Goal: Task Accomplishment & Management: Manage account settings

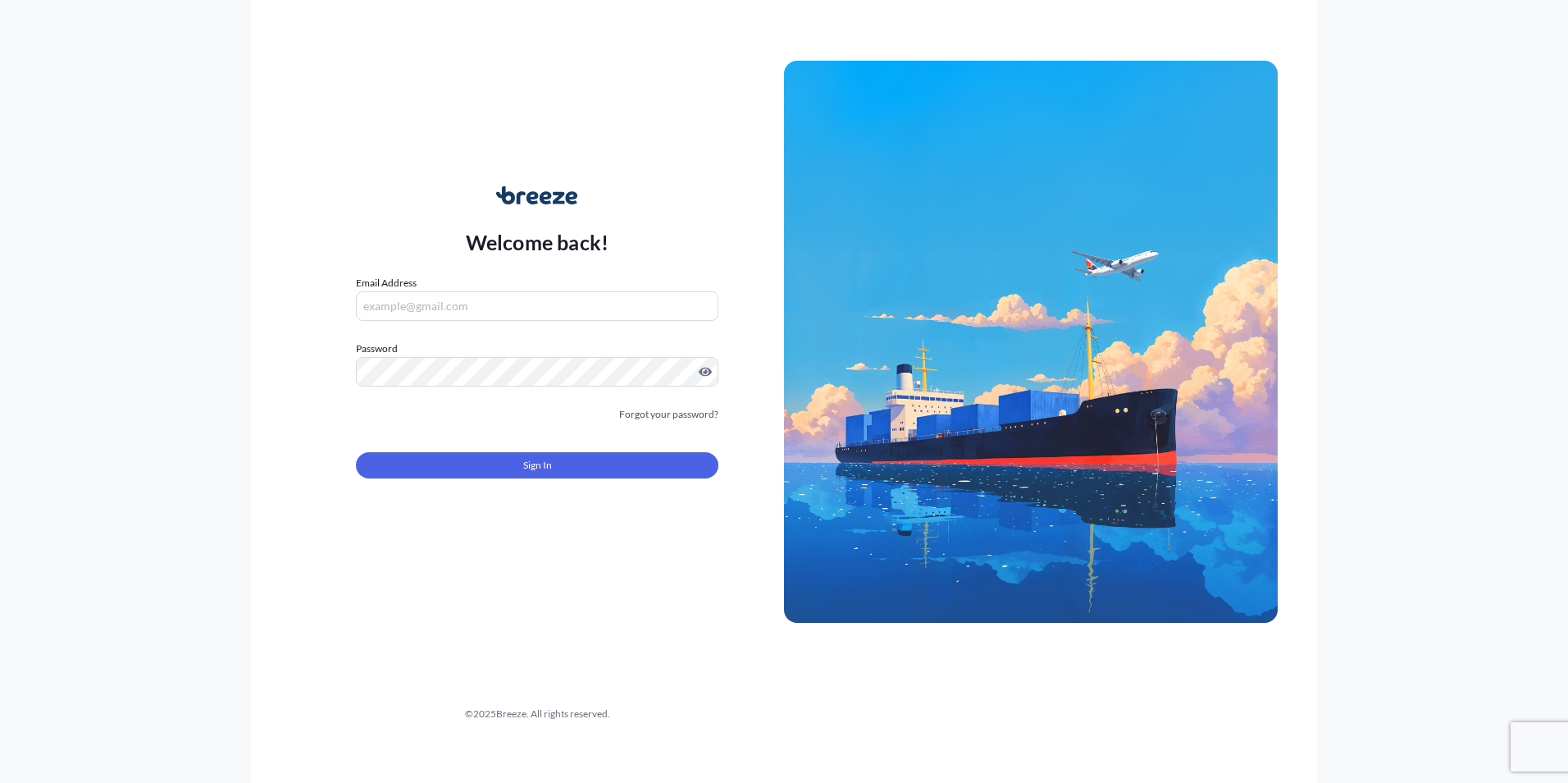
type input "[PERSON_NAME][EMAIL_ADDRESS][PERSON_NAME][DOMAIN_NAME]"
click at [491, 471] on button "Sign In" at bounding box center [536, 465] width 363 height 27
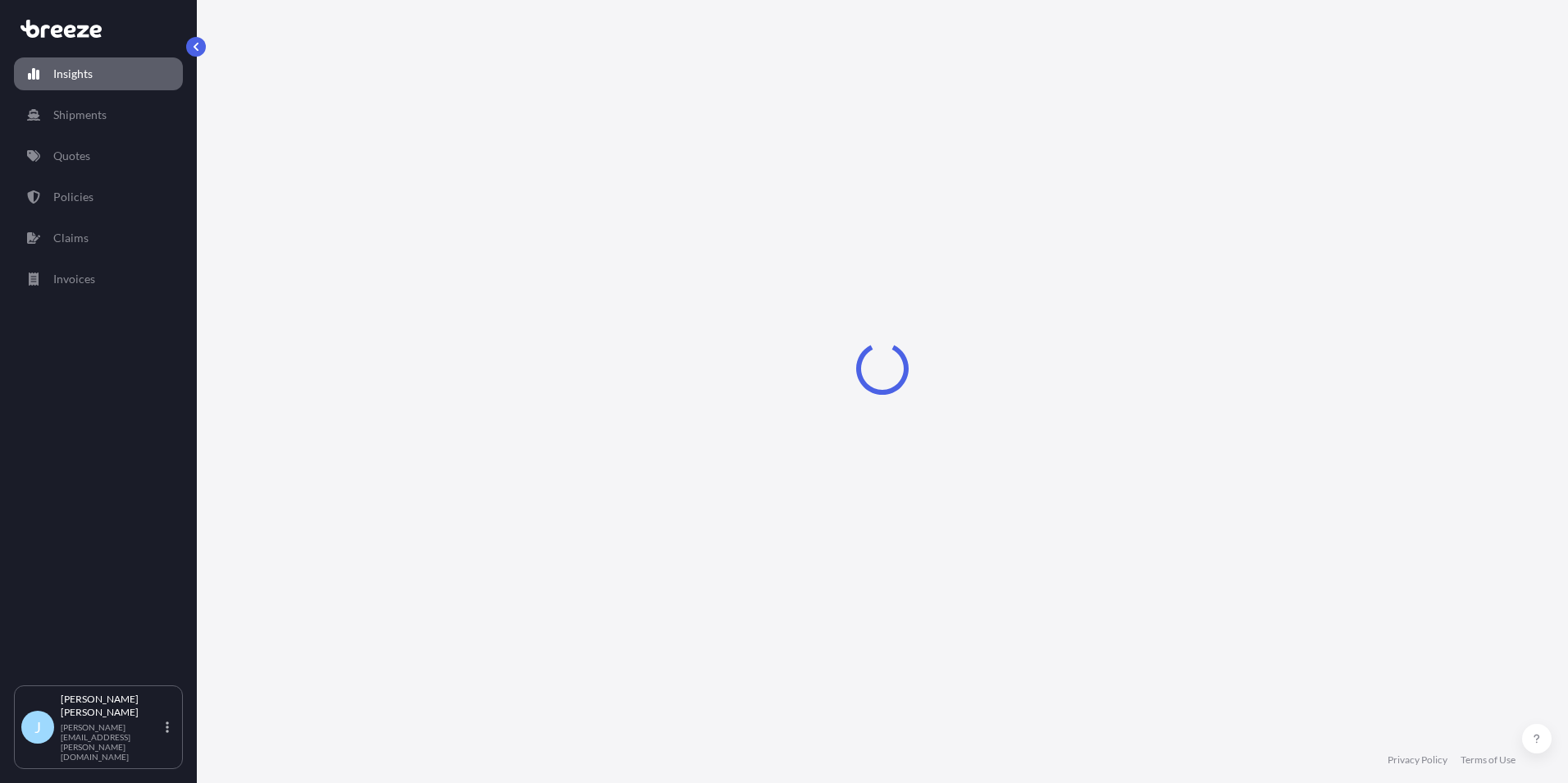
select select "2025"
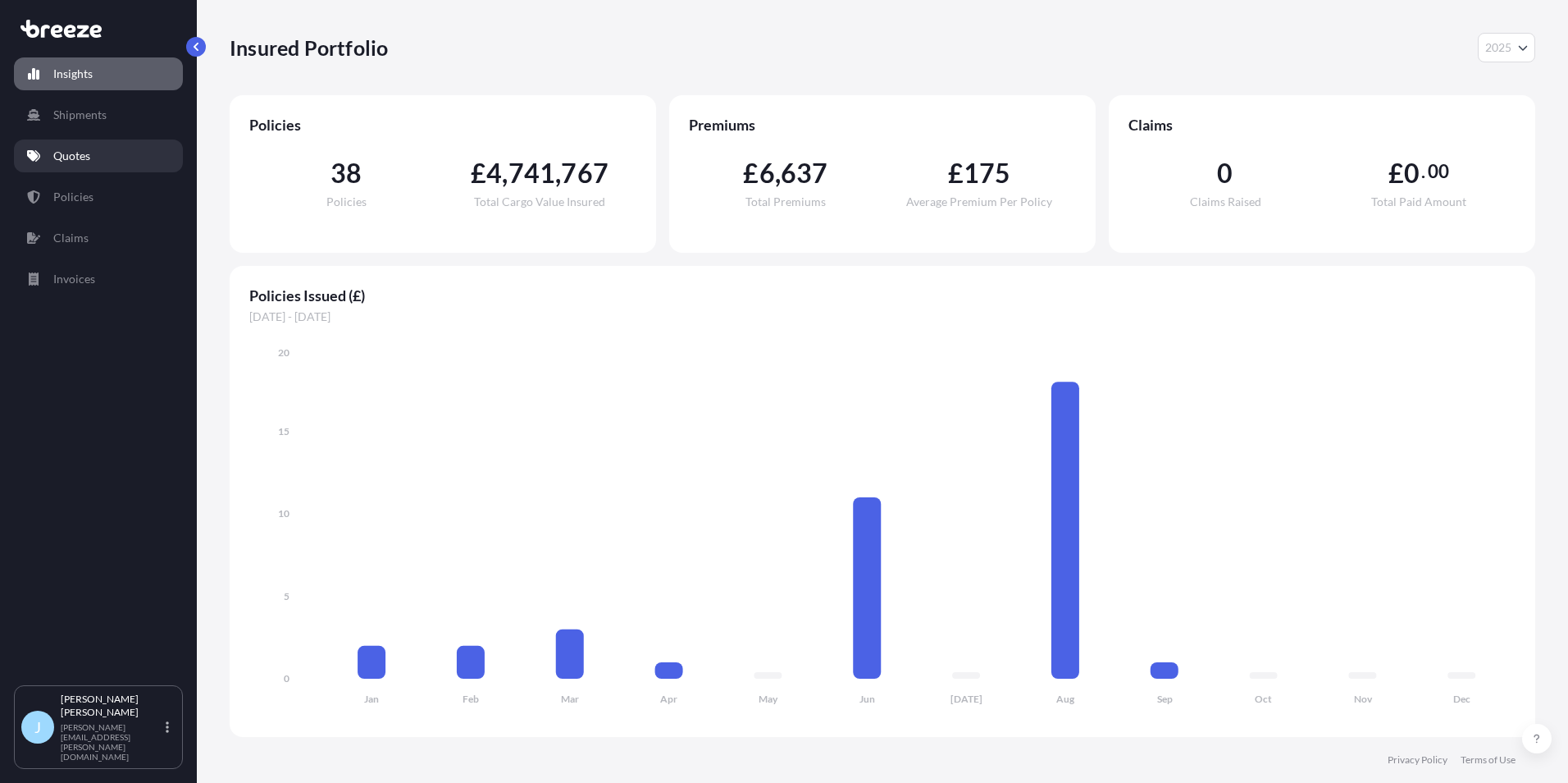
click at [69, 154] on p "Quotes" at bounding box center [71, 155] width 37 height 17
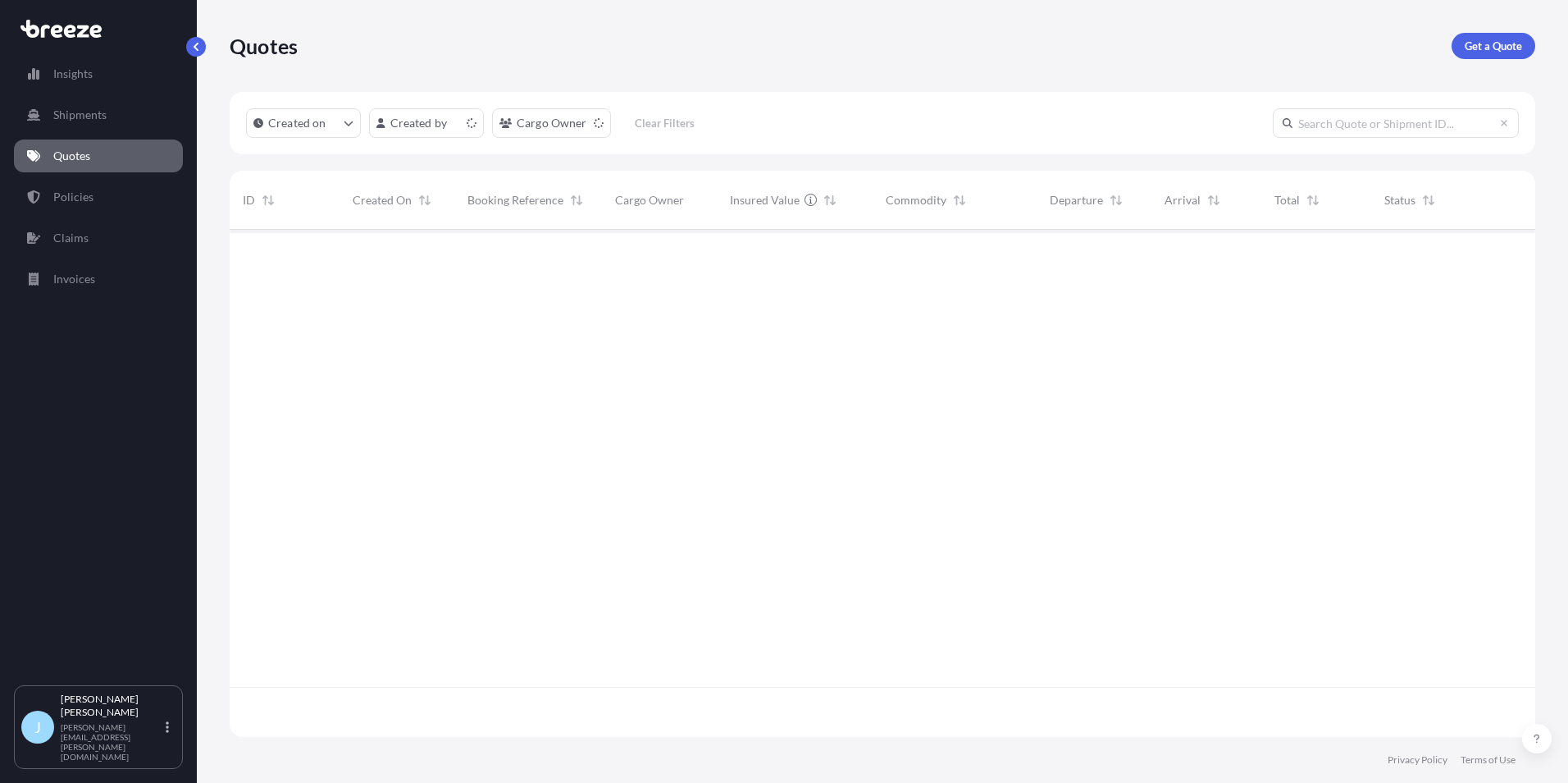
scroll to position [504, 1293]
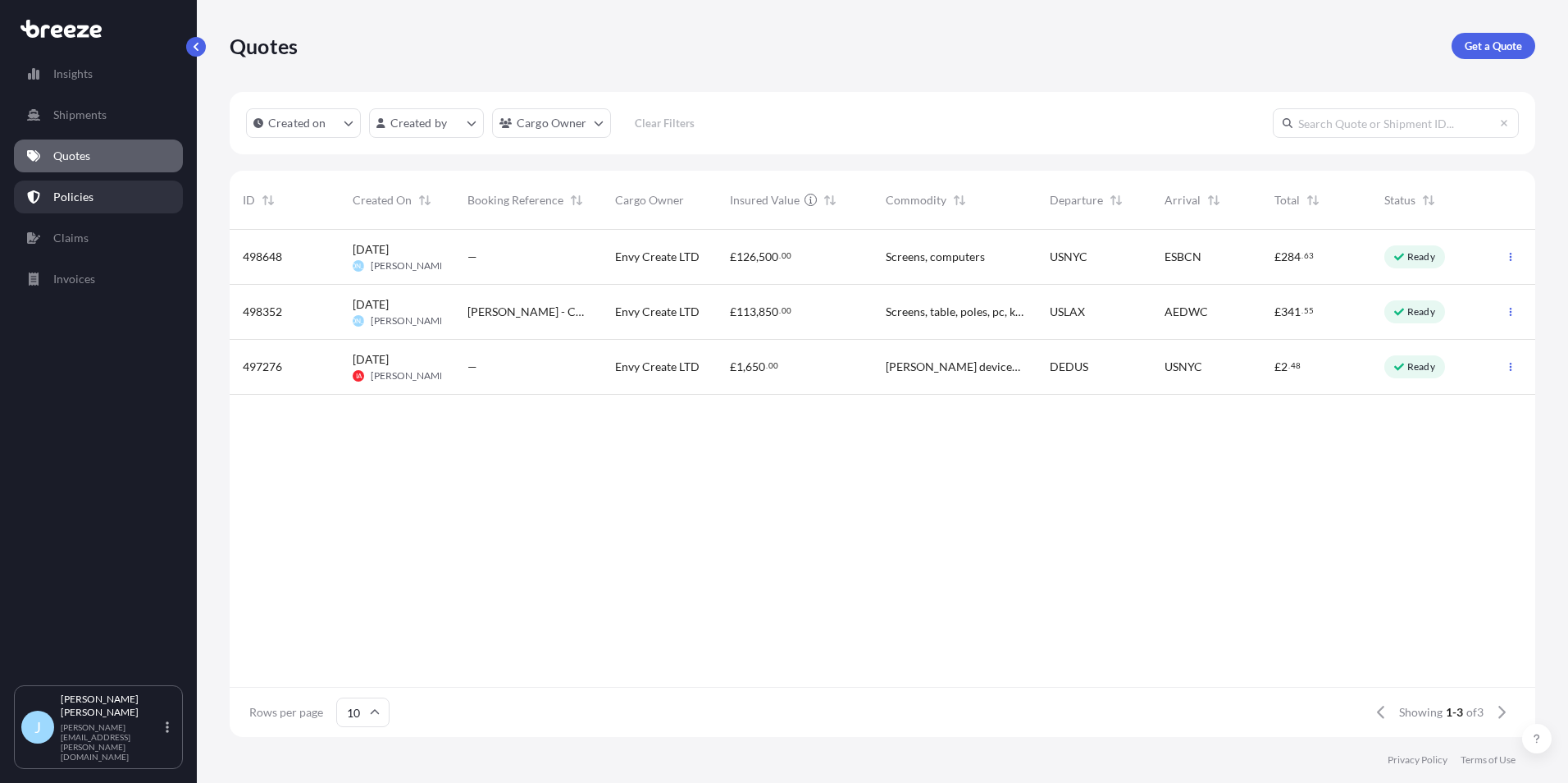
click at [76, 192] on p "Policies" at bounding box center [73, 197] width 41 height 17
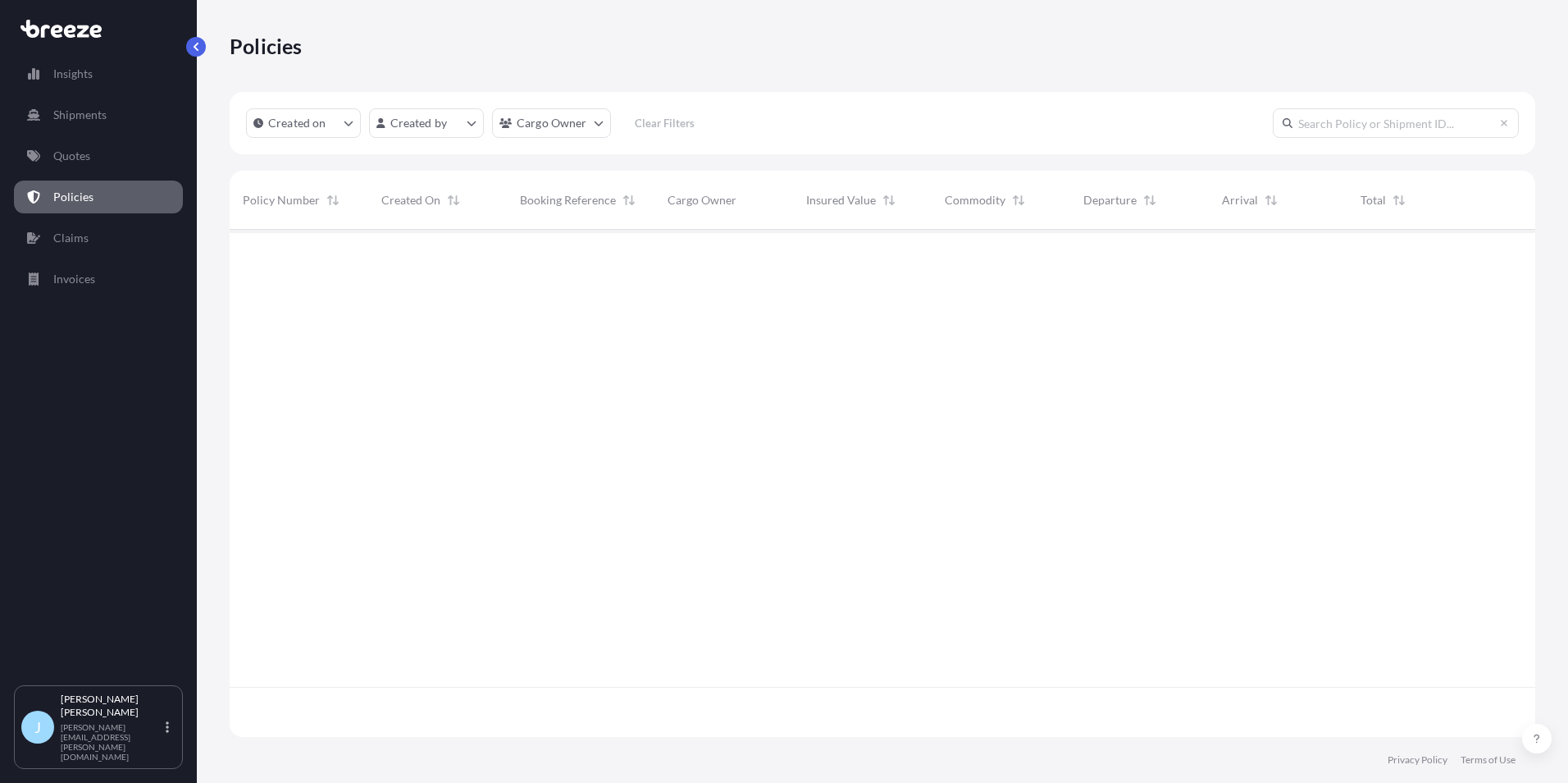
scroll to position [504, 1293]
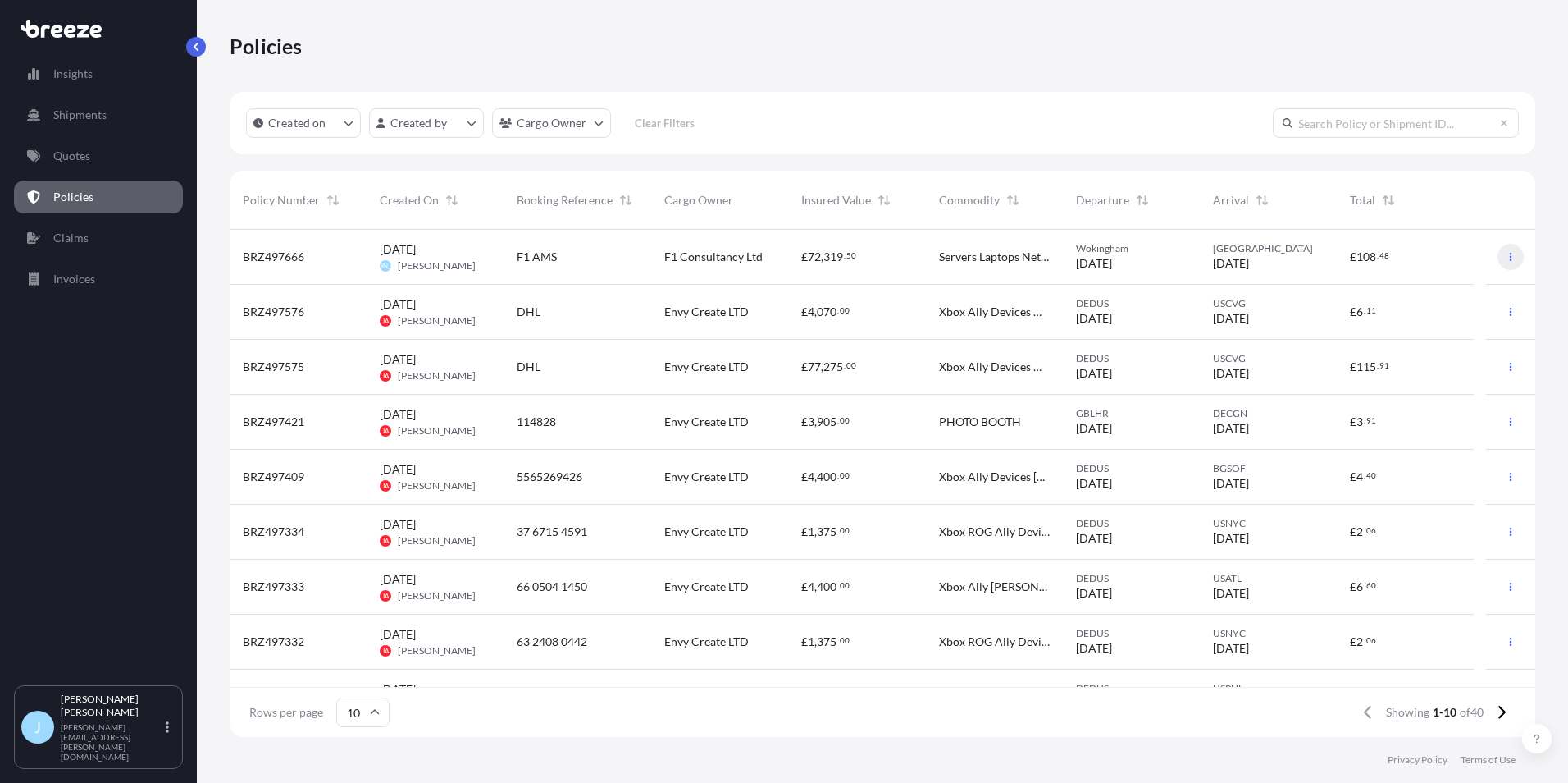
click at [1506, 253] on icon "button" at bounding box center [1511, 257] width 10 height 10
click at [1413, 258] on p "Duplicate quote" at bounding box center [1408, 260] width 82 height 17
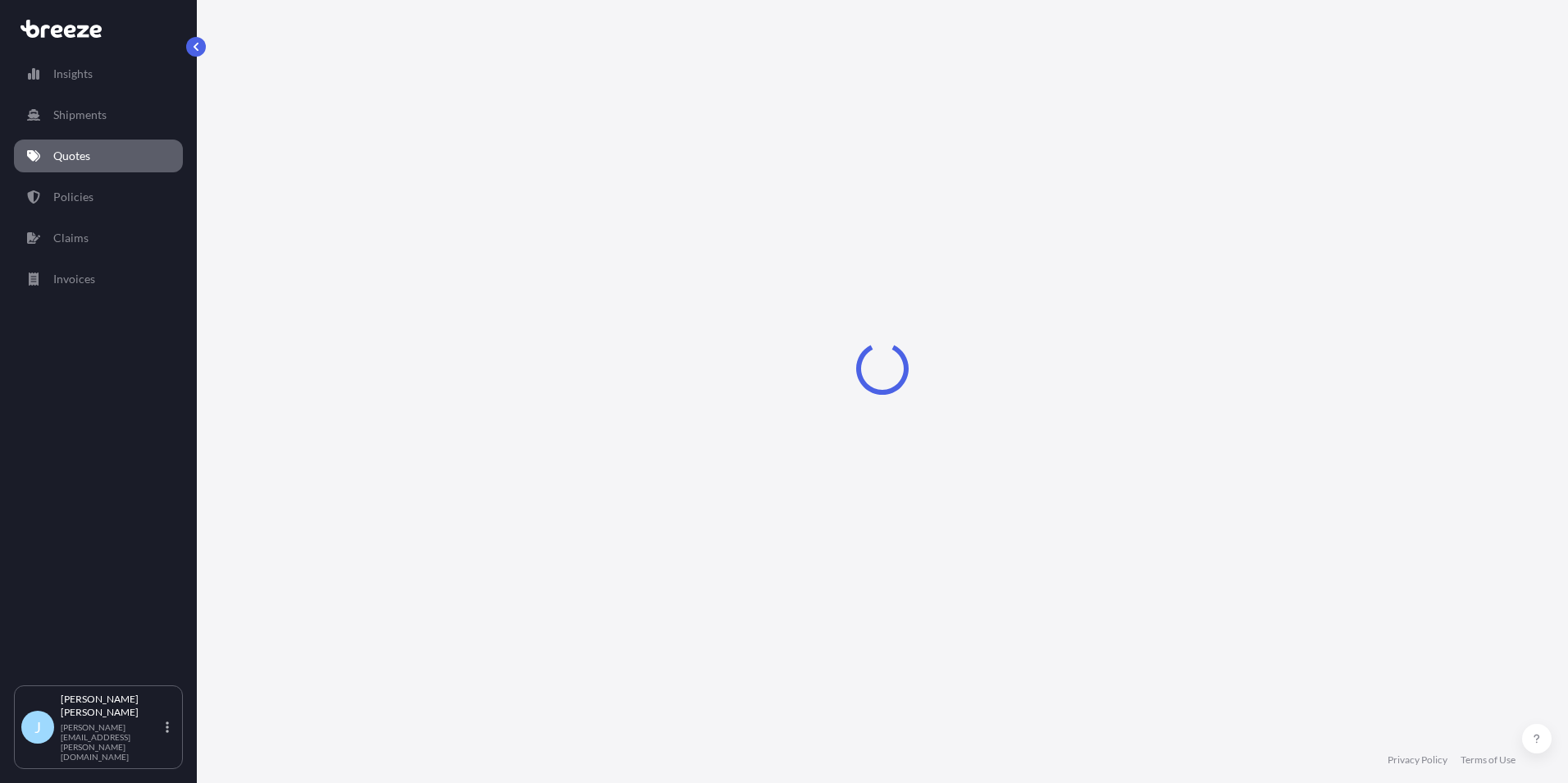
select select "Road"
select select "1"
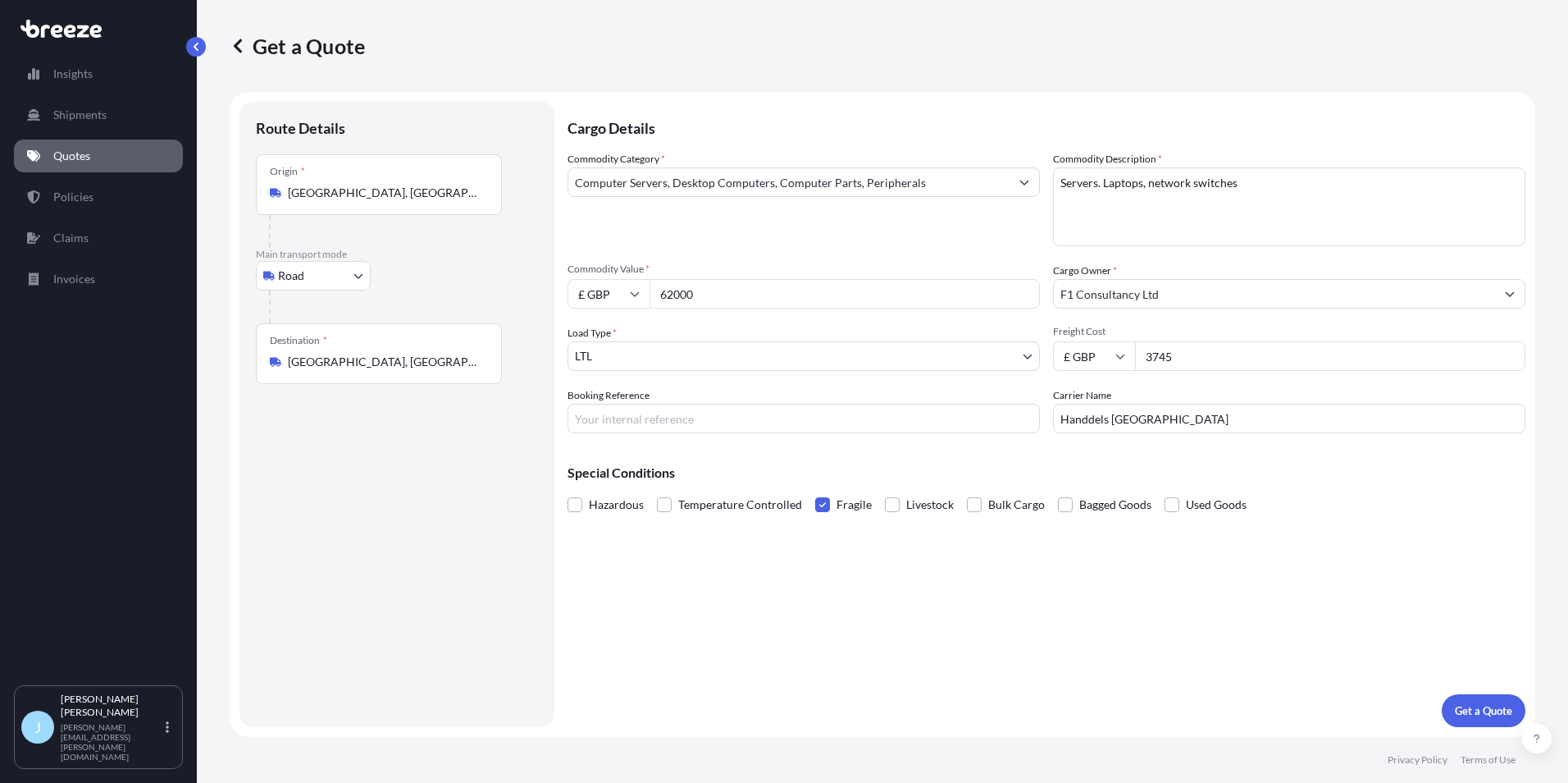
click at [390, 365] on input "[GEOGRAPHIC_DATA], [GEOGRAPHIC_DATA]" at bounding box center [384, 362] width 194 height 17
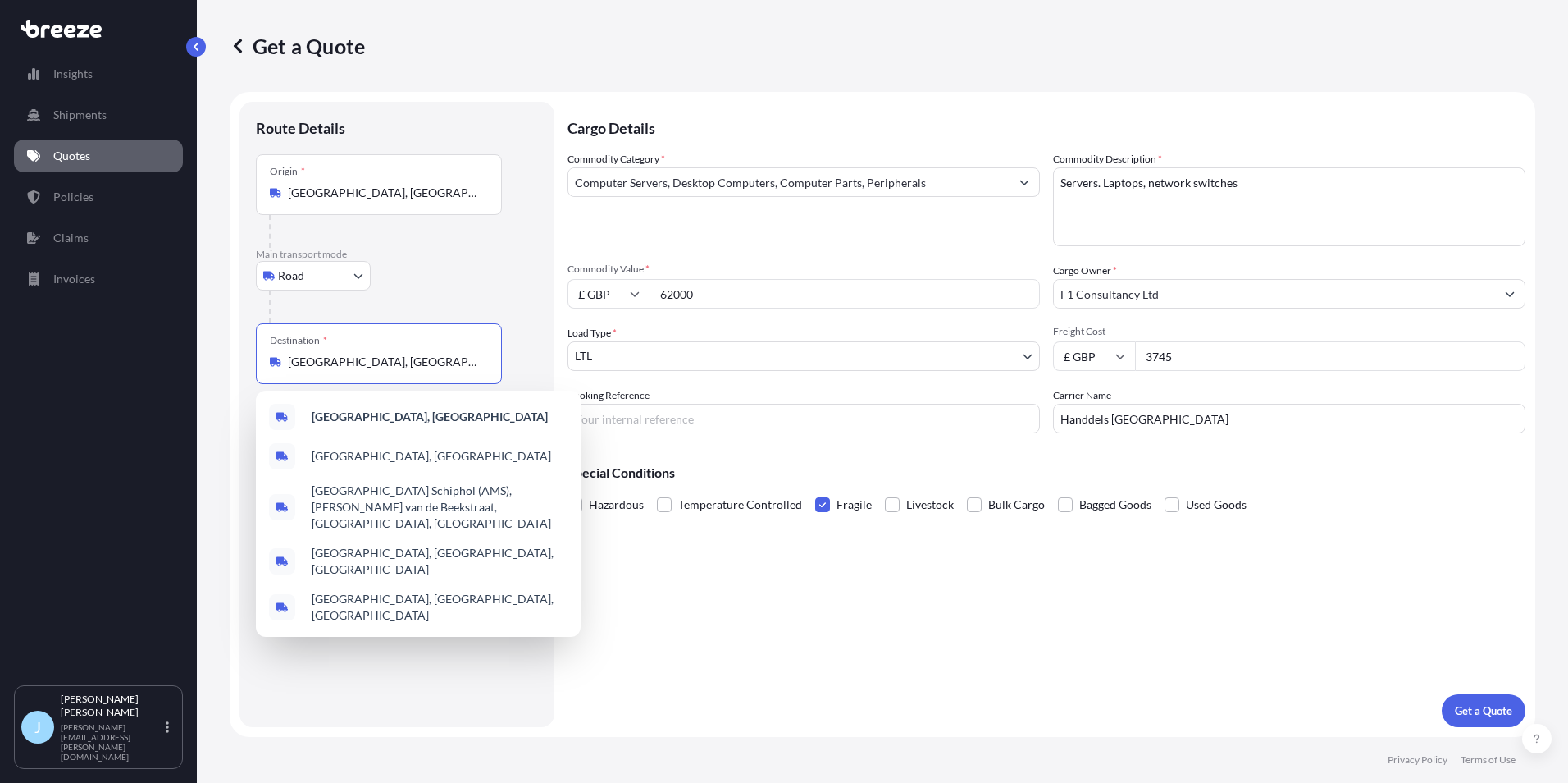
click at [390, 365] on input "[GEOGRAPHIC_DATA], [GEOGRAPHIC_DATA]" at bounding box center [384, 362] width 194 height 17
click at [370, 180] on div "Origin * [GEOGRAPHIC_DATA], [GEOGRAPHIC_DATA]" at bounding box center [378, 184] width 246 height 60
click at [370, 185] on input "[GEOGRAPHIC_DATA], [GEOGRAPHIC_DATA]" at bounding box center [384, 193] width 194 height 17
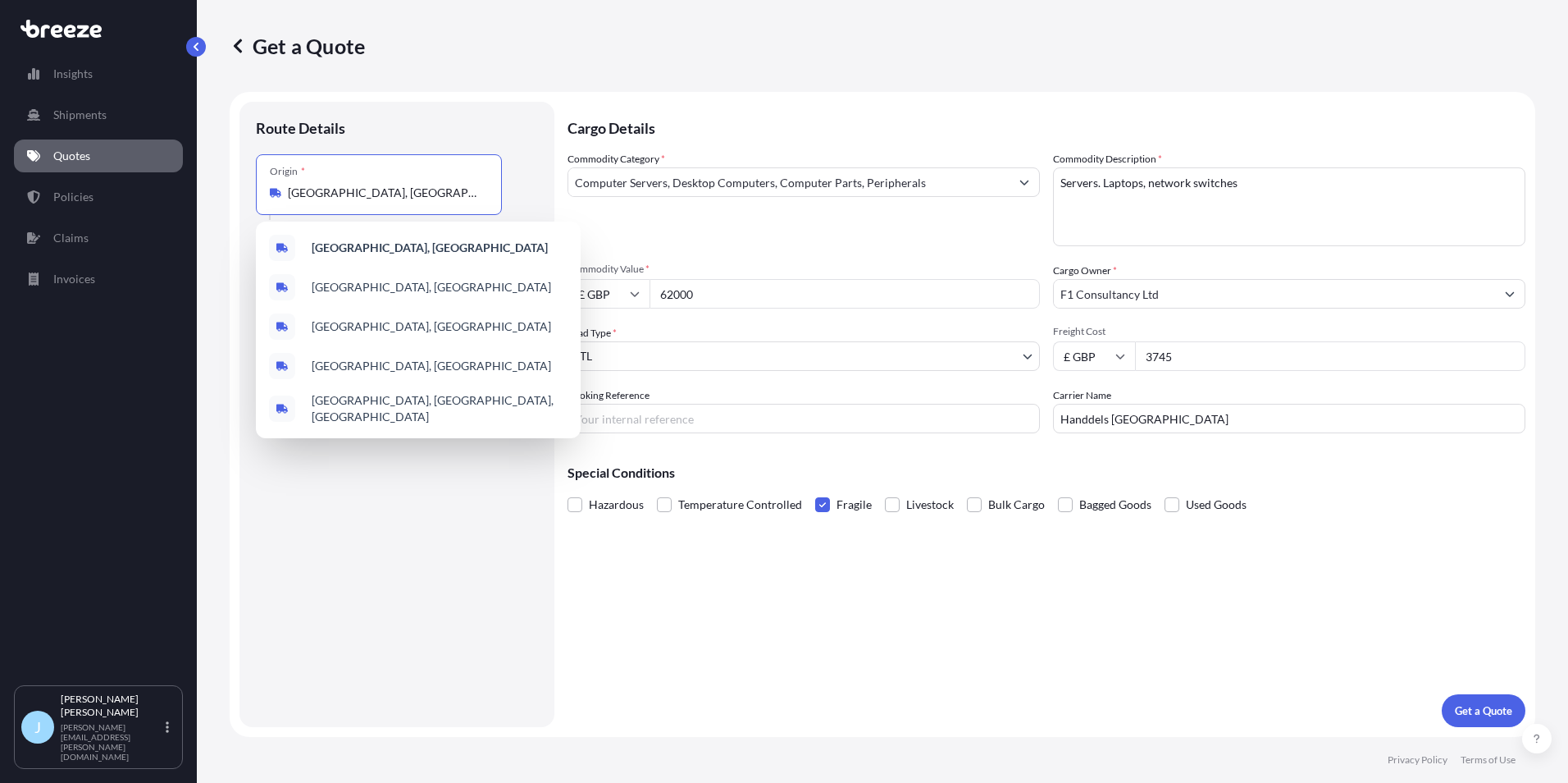
click at [366, 186] on input "[GEOGRAPHIC_DATA], [GEOGRAPHIC_DATA]" at bounding box center [384, 193] width 194 height 17
paste input "[GEOGRAPHIC_DATA], [GEOGRAPHIC_DATA]"
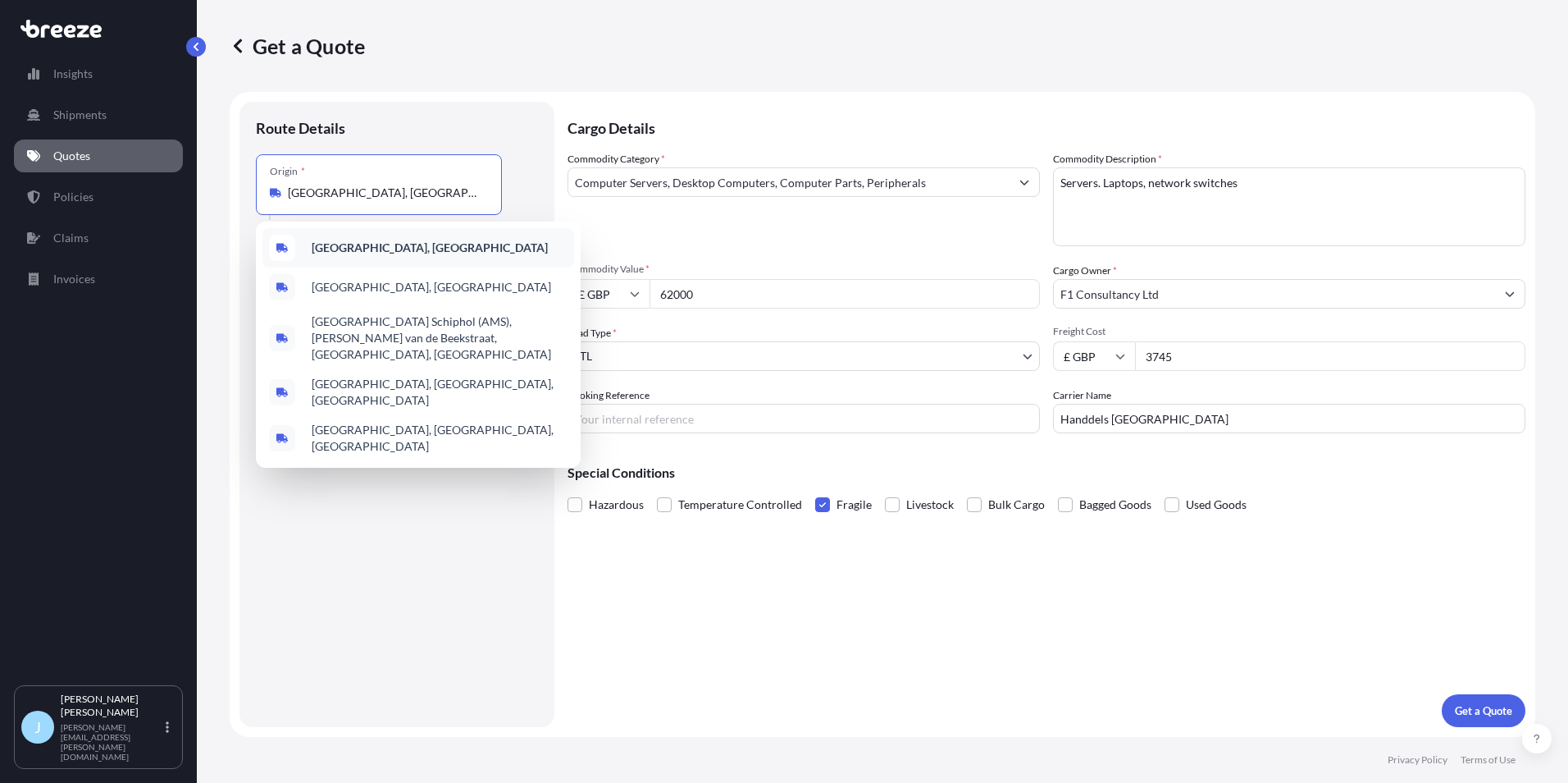
click at [395, 235] on div "[GEOGRAPHIC_DATA], [GEOGRAPHIC_DATA]" at bounding box center [418, 248] width 311 height 40
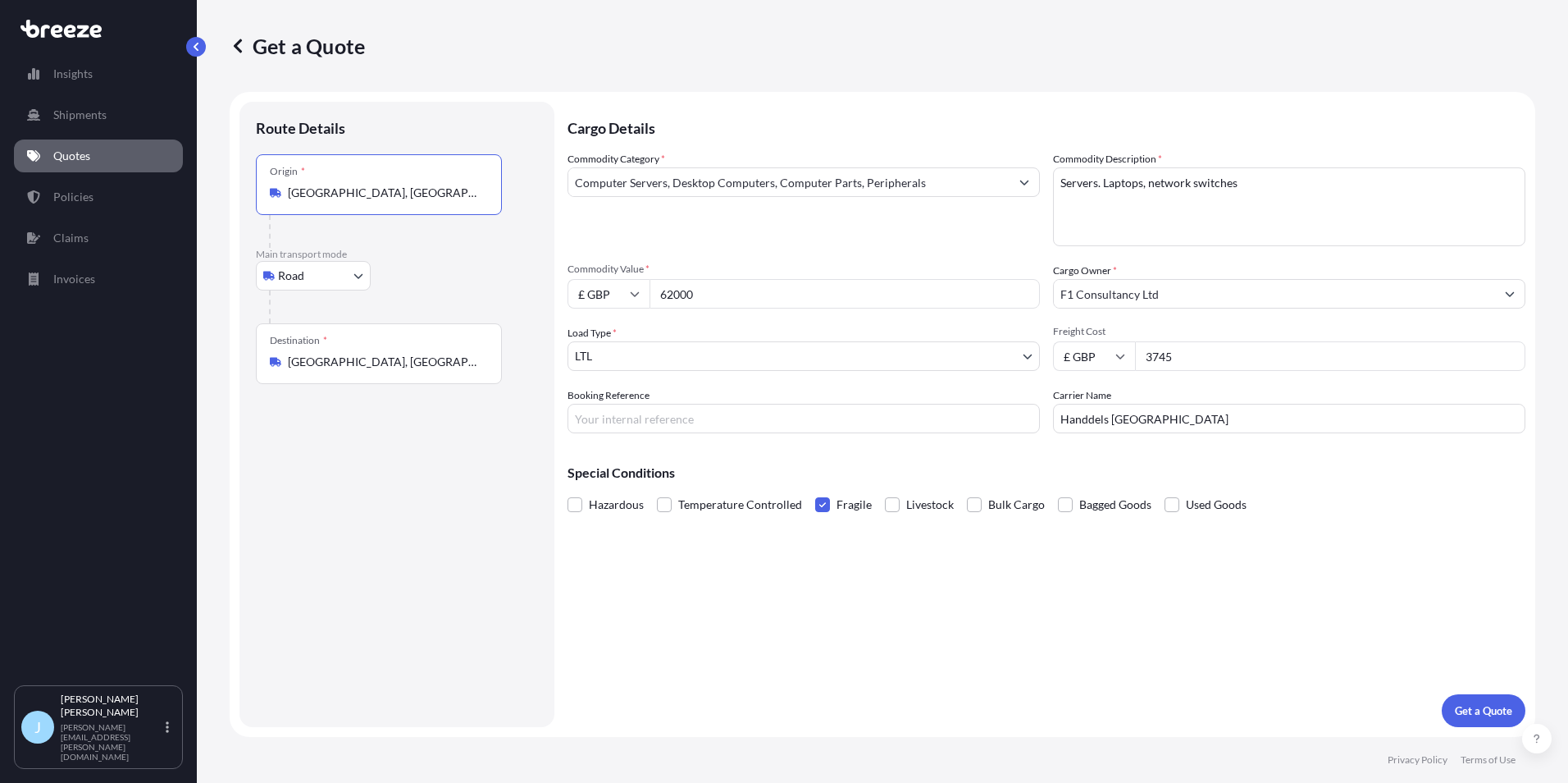
type input "[GEOGRAPHIC_DATA], [GEOGRAPHIC_DATA]"
click at [399, 350] on div "Destination * [GEOGRAPHIC_DATA], [GEOGRAPHIC_DATA]" at bounding box center [378, 353] width 246 height 60
click at [399, 354] on input "[GEOGRAPHIC_DATA], [GEOGRAPHIC_DATA]" at bounding box center [384, 362] width 194 height 17
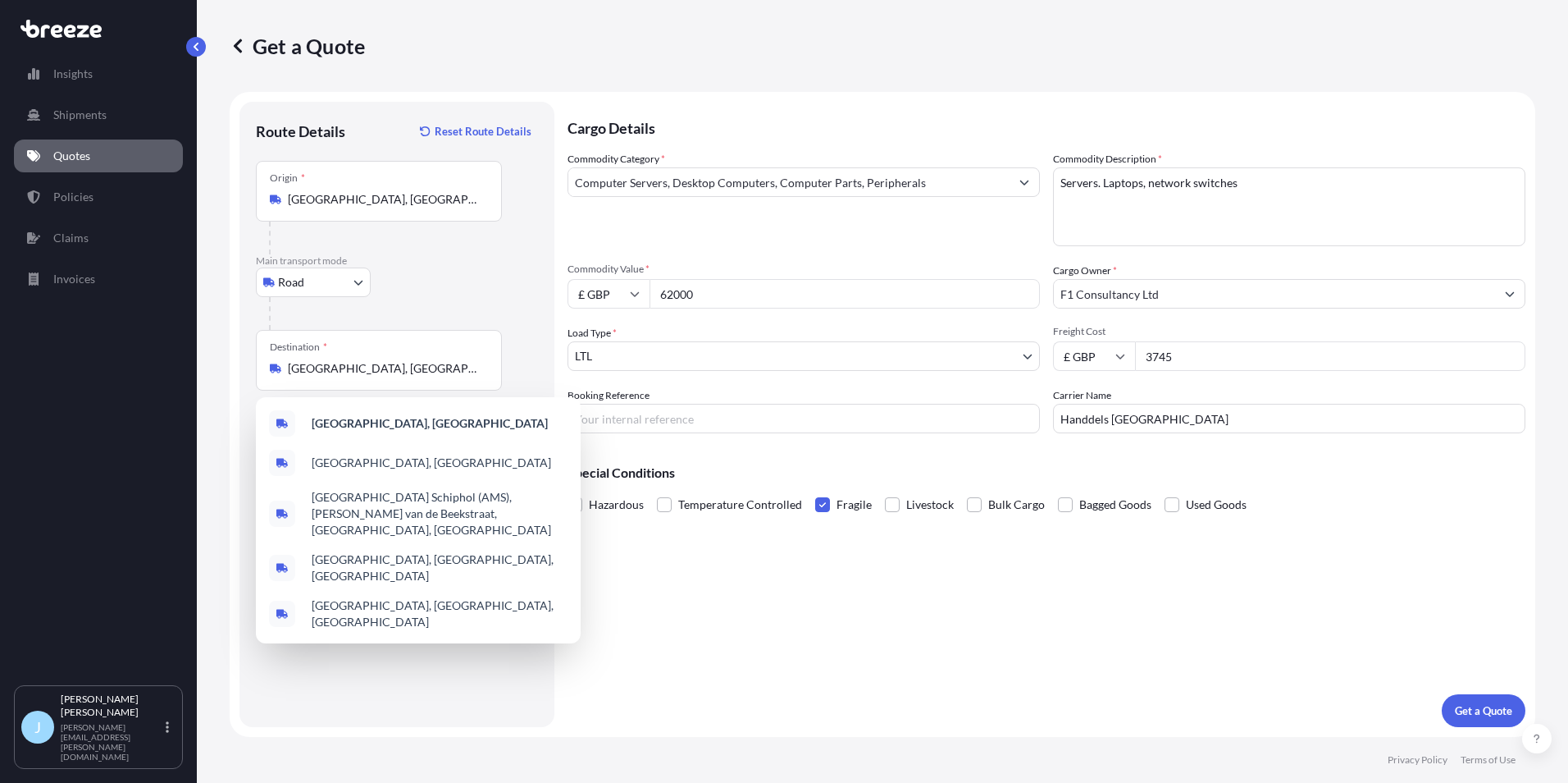
click at [399, 350] on div "Destination * [GEOGRAPHIC_DATA], [GEOGRAPHIC_DATA]" at bounding box center [378, 360] width 246 height 60
click at [399, 360] on input "[GEOGRAPHIC_DATA], [GEOGRAPHIC_DATA]" at bounding box center [384, 368] width 194 height 17
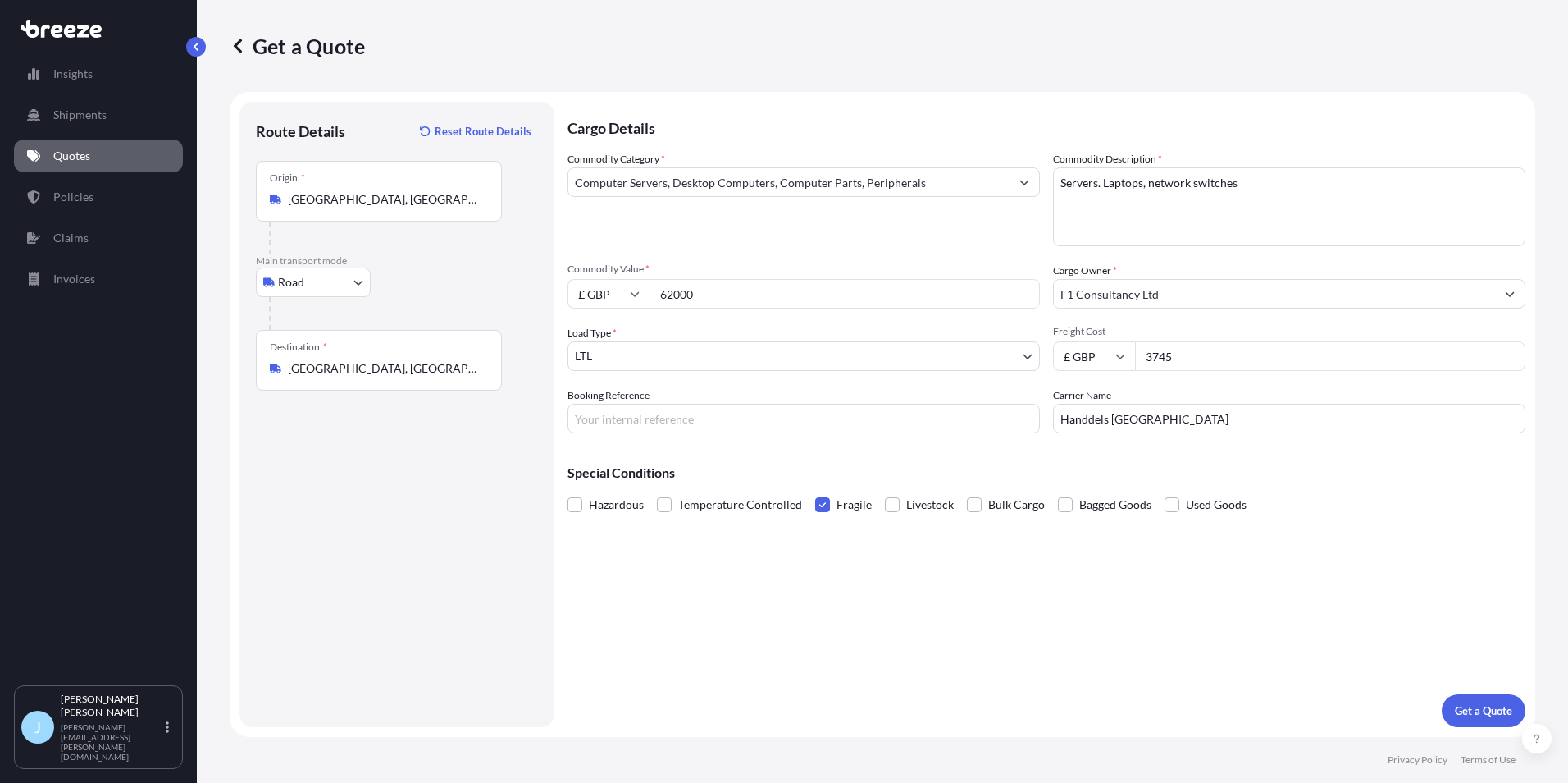
click at [399, 359] on div "Destination * [GEOGRAPHIC_DATA], [GEOGRAPHIC_DATA]" at bounding box center [378, 360] width 246 height 60
click at [399, 360] on input "[GEOGRAPHIC_DATA], [GEOGRAPHIC_DATA]" at bounding box center [384, 368] width 194 height 17
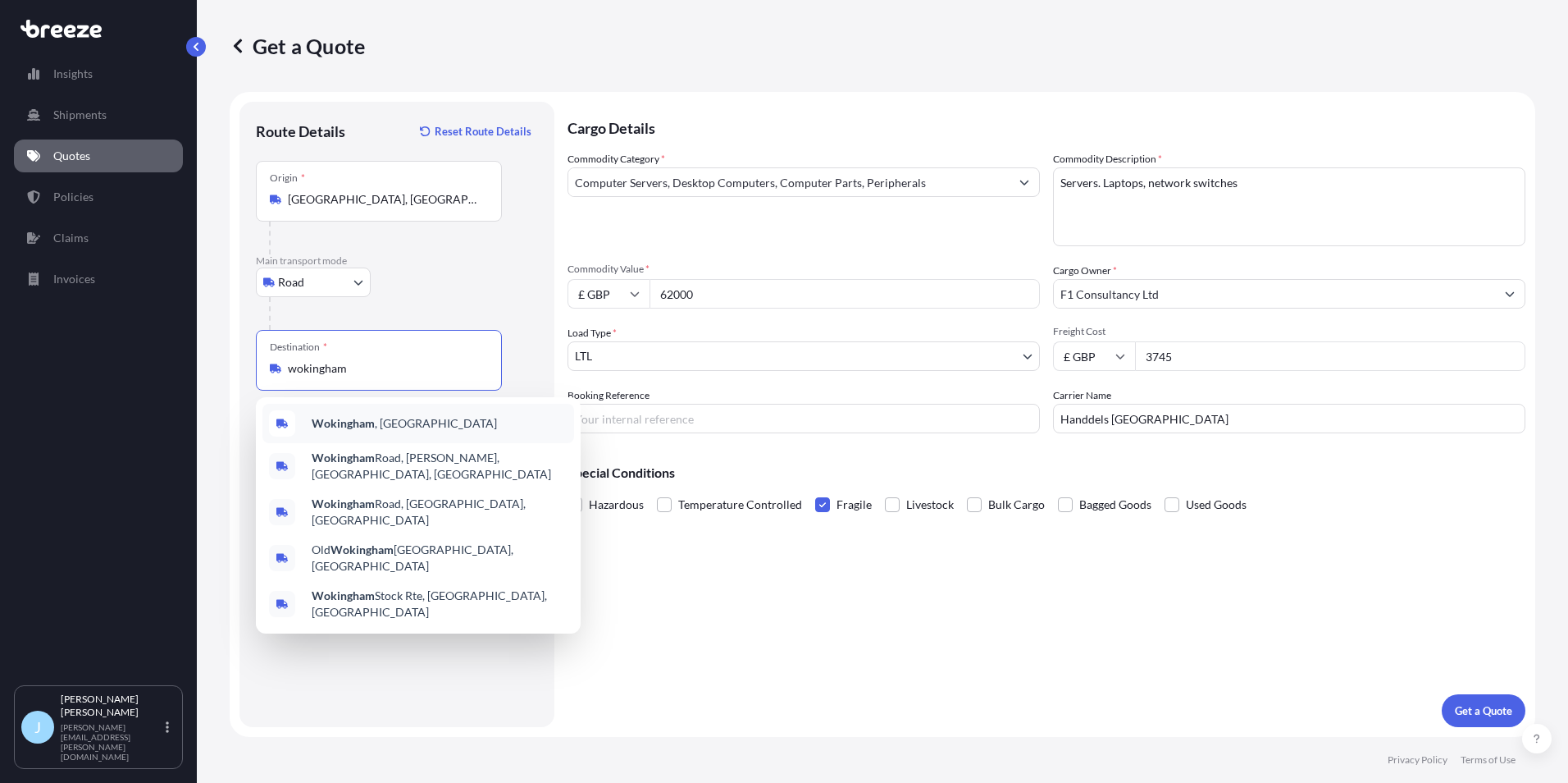
click at [318, 429] on b "Wokingham" at bounding box center [343, 423] width 63 height 14
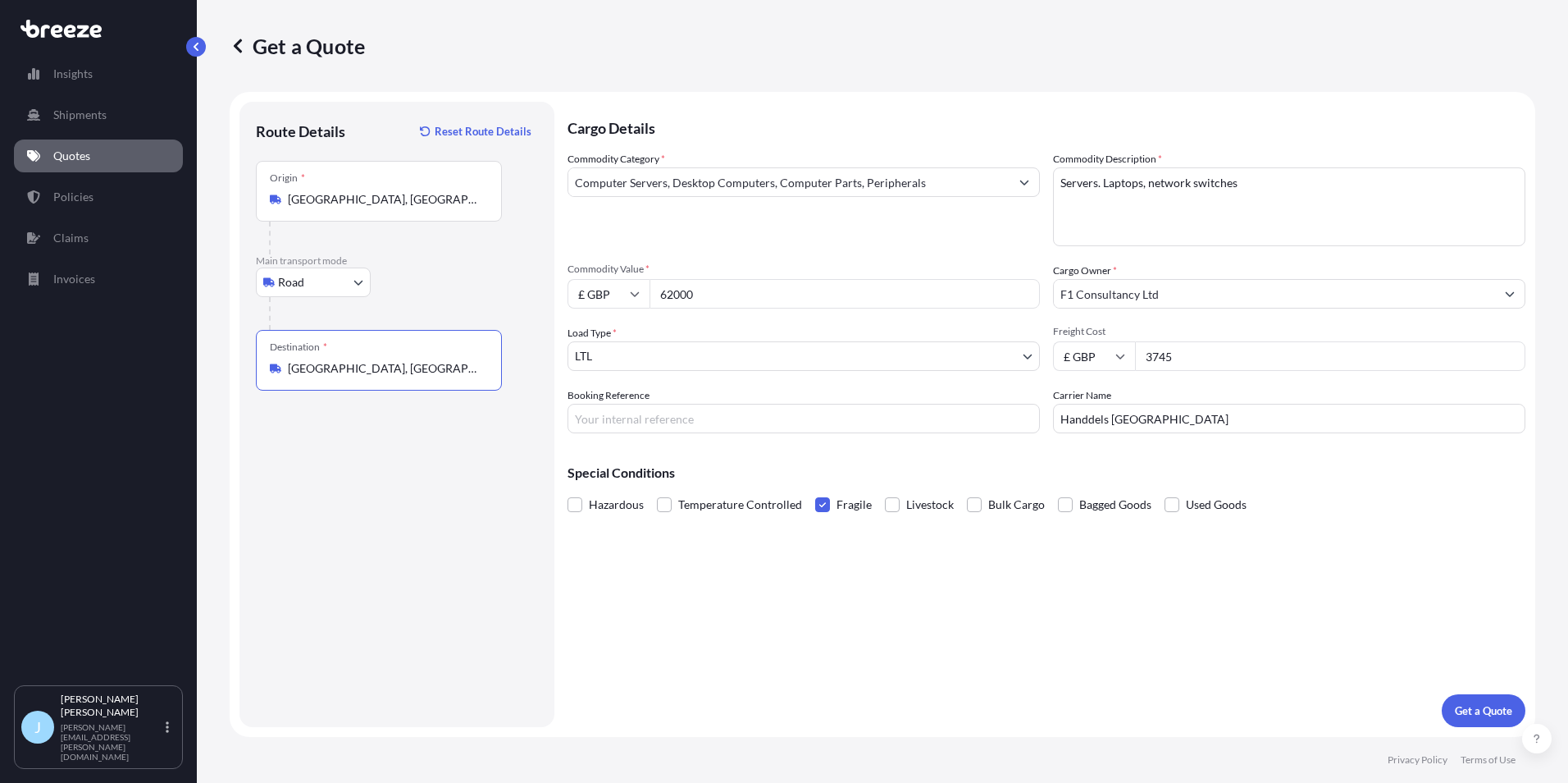
type input "[GEOGRAPHIC_DATA], [GEOGRAPHIC_DATA]"
click at [749, 411] on input "Booking Reference" at bounding box center [803, 418] width 472 height 30
click at [660, 415] on input "Booking Reference" at bounding box center [803, 418] width 472 height 30
paste input "114946"
type input "114946"
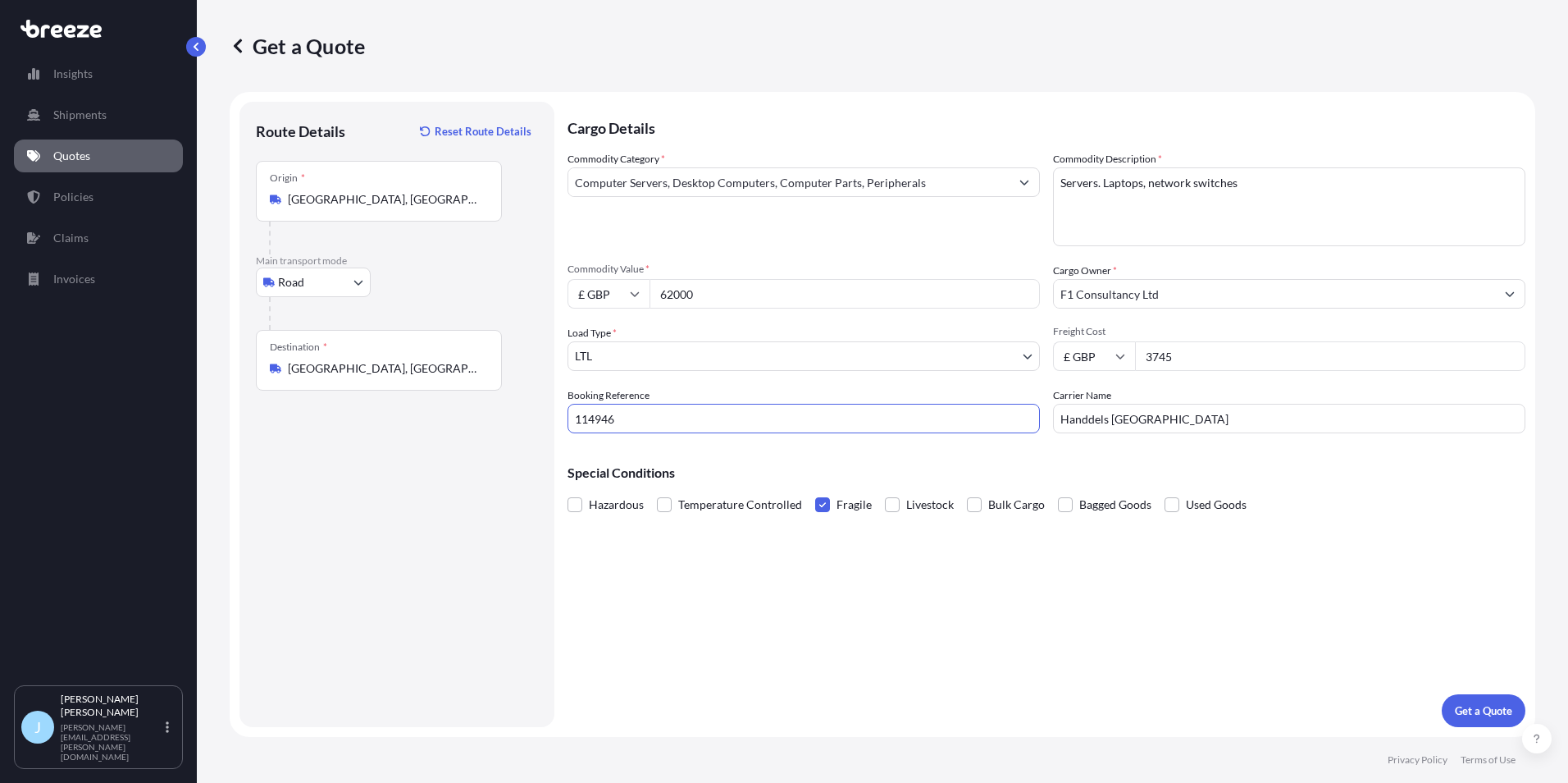
click at [1050, 621] on div "Cargo Details Commodity Category * Computer Servers, Desktop Computers, Compute…" at bounding box center [1045, 414] width 957 height 625
click at [1519, 702] on button "Get a Quote" at bounding box center [1483, 710] width 84 height 33
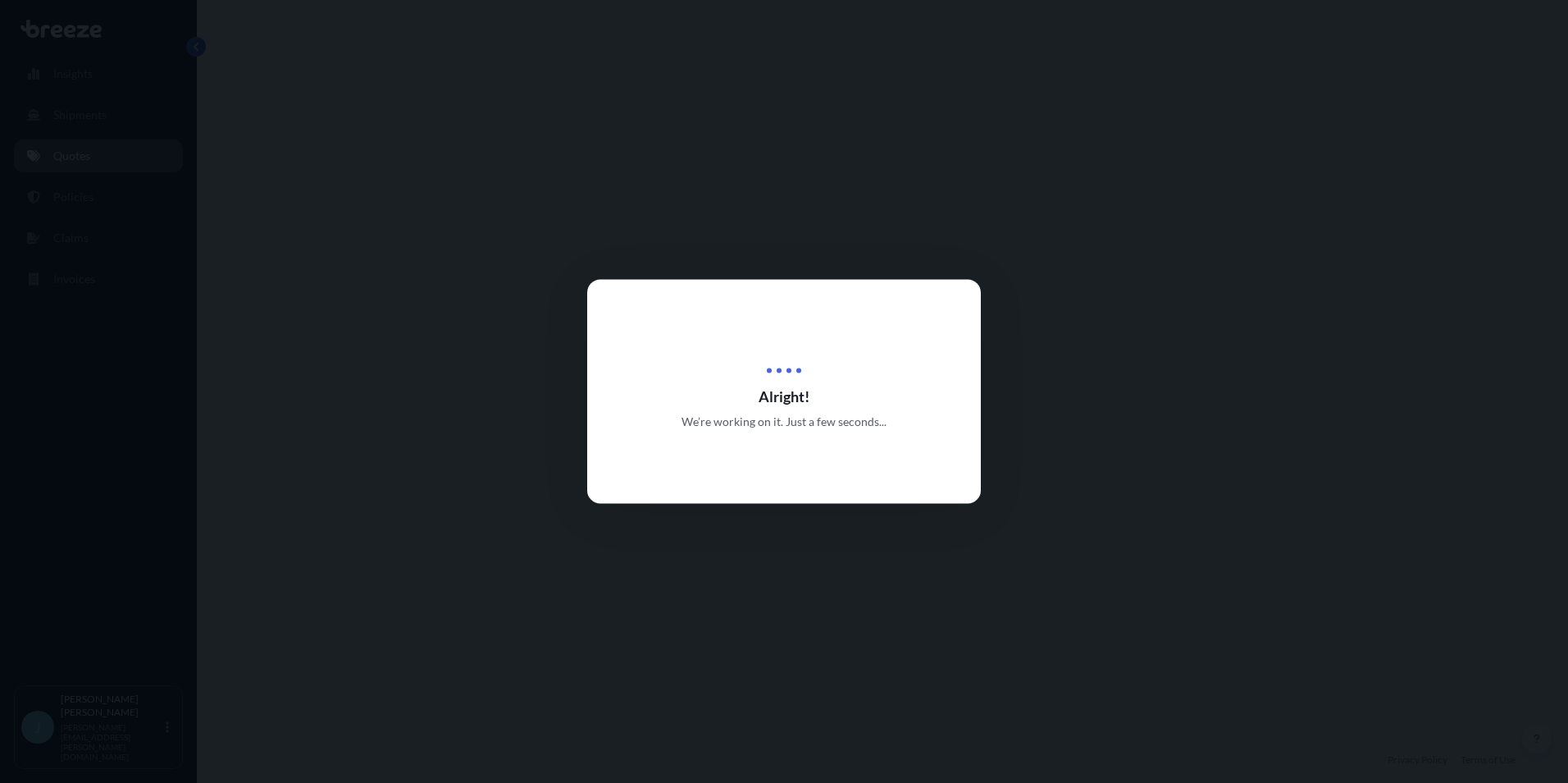
select select "Road"
select select "1"
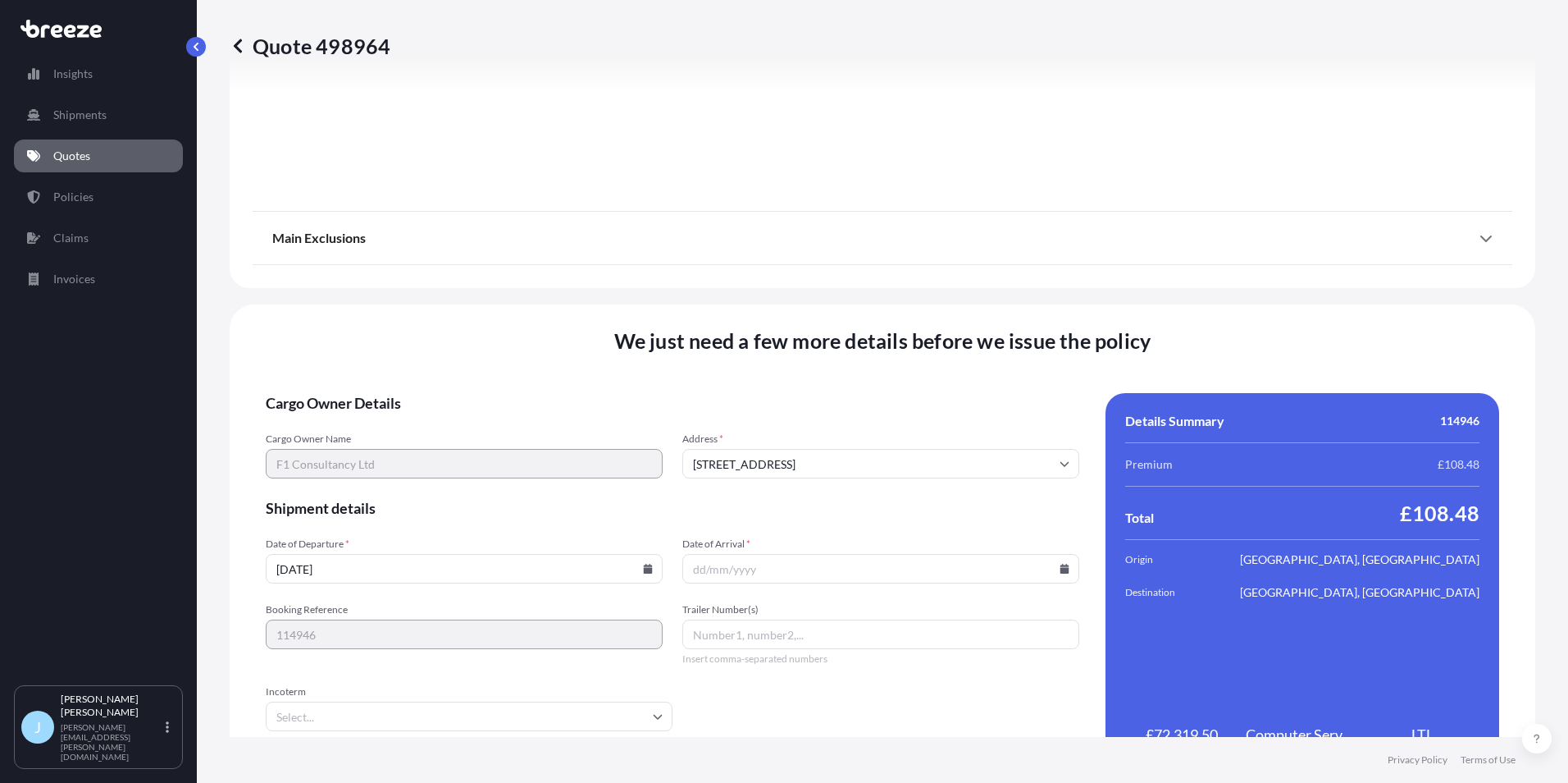
scroll to position [1822, 0]
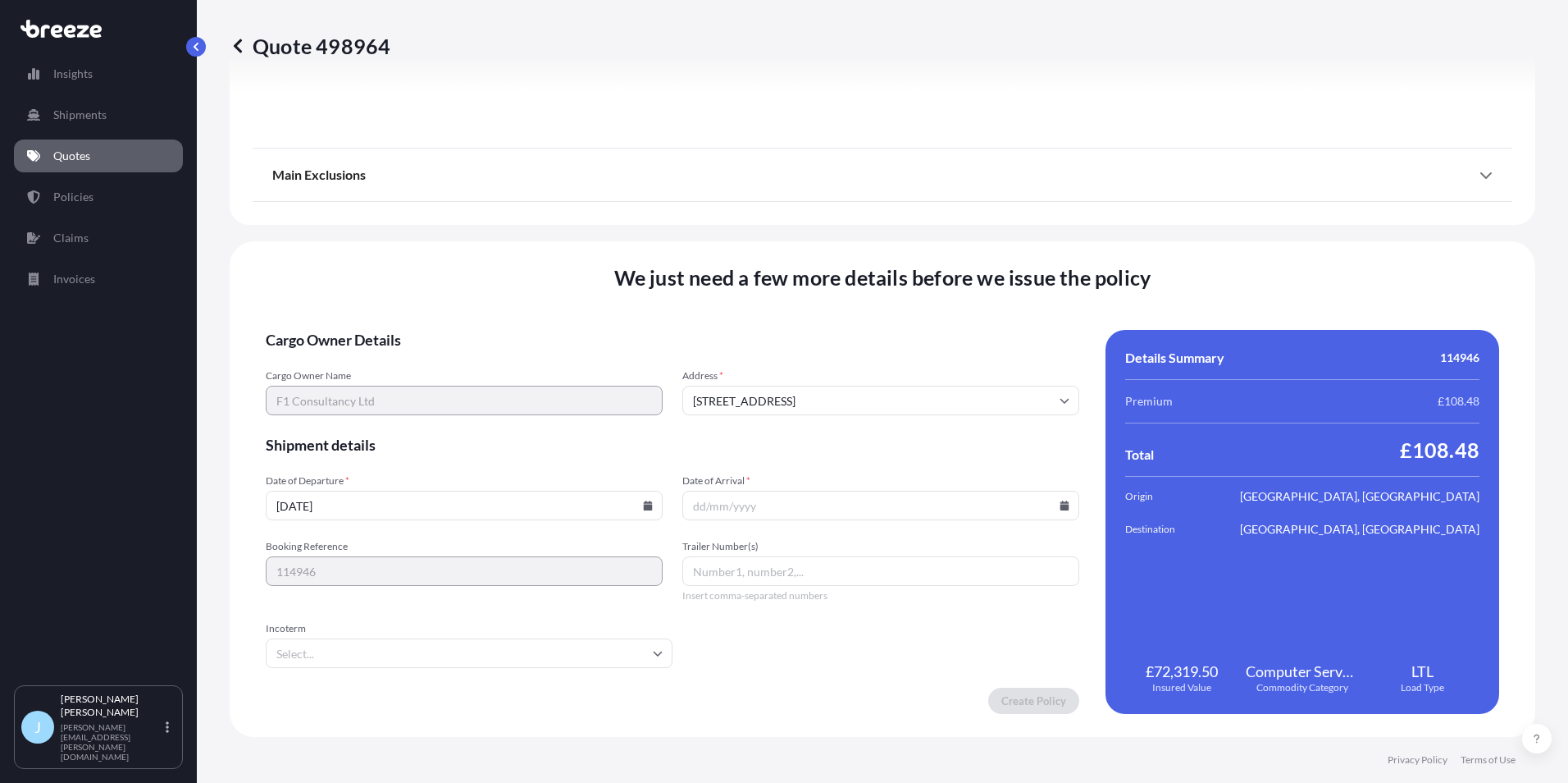
click at [553, 509] on input "[DATE]" at bounding box center [464, 505] width 397 height 30
click at [553, 511] on input "[DATE]" at bounding box center [464, 505] width 397 height 30
click at [638, 499] on input "[DATE]" at bounding box center [464, 505] width 397 height 30
click at [644, 504] on icon at bounding box center [648, 505] width 10 height 10
click at [344, 361] on button "15" at bounding box center [348, 359] width 27 height 27
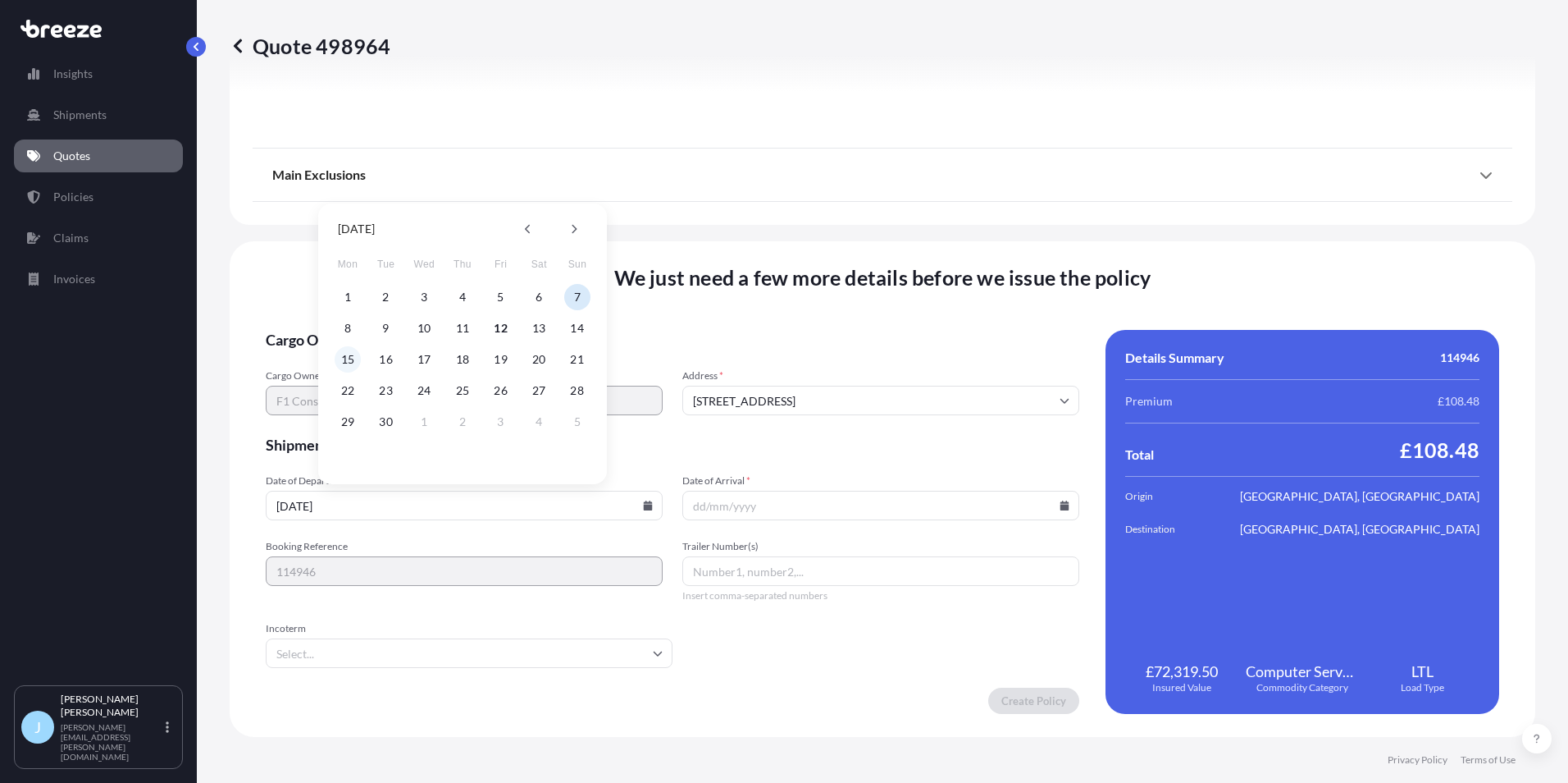
type input "[DATE]"
click at [824, 509] on input "Date of Arrival *" at bounding box center [881, 505] width 397 height 30
click at [818, 509] on input "Date of Arrival *" at bounding box center [881, 505] width 397 height 30
click at [1060, 503] on icon at bounding box center [1064, 505] width 9 height 10
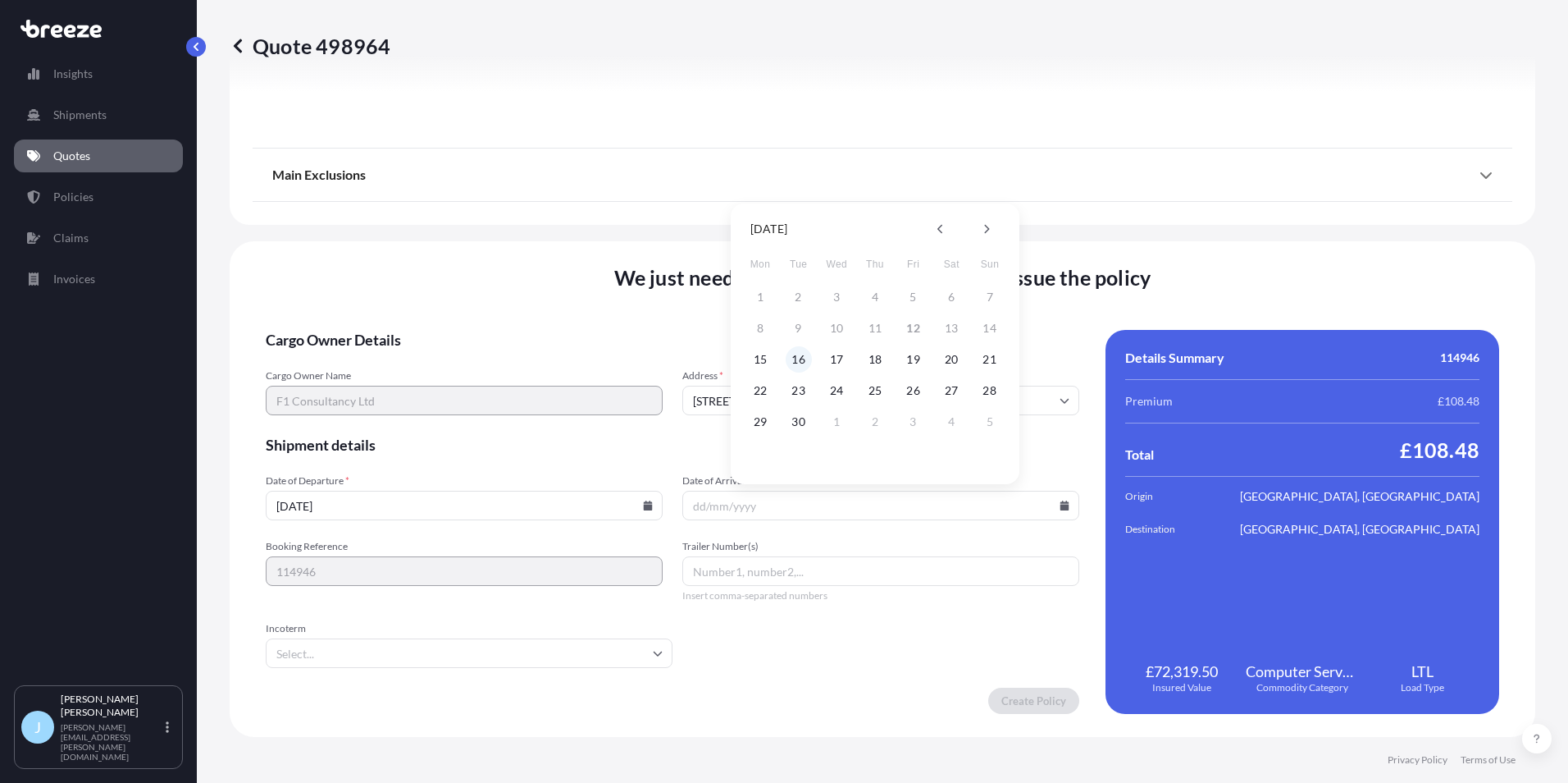
click at [791, 356] on button "16" at bounding box center [798, 359] width 27 height 27
type input "[DATE]"
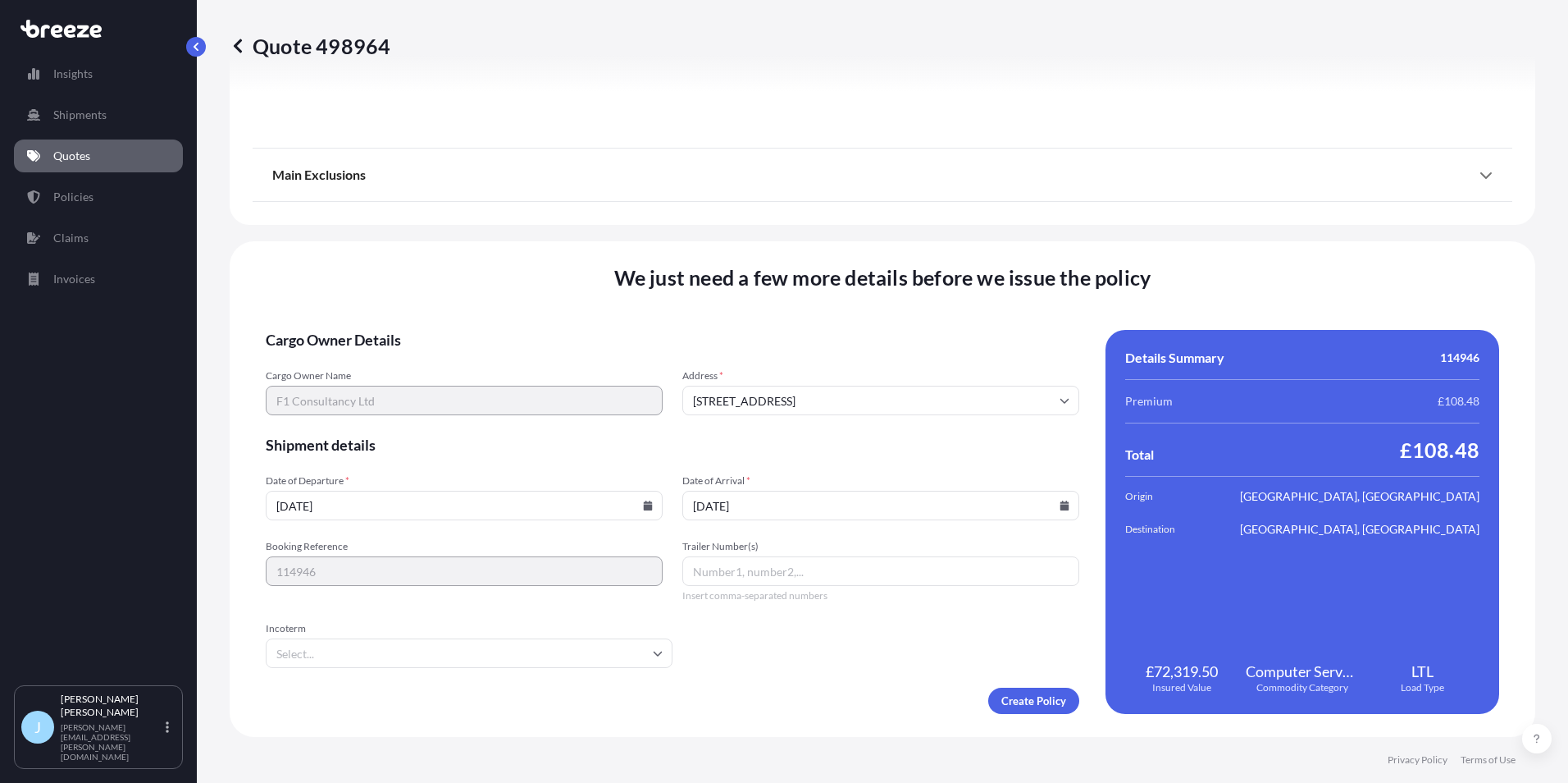
click at [572, 656] on input "Incoterm" at bounding box center [469, 653] width 407 height 30
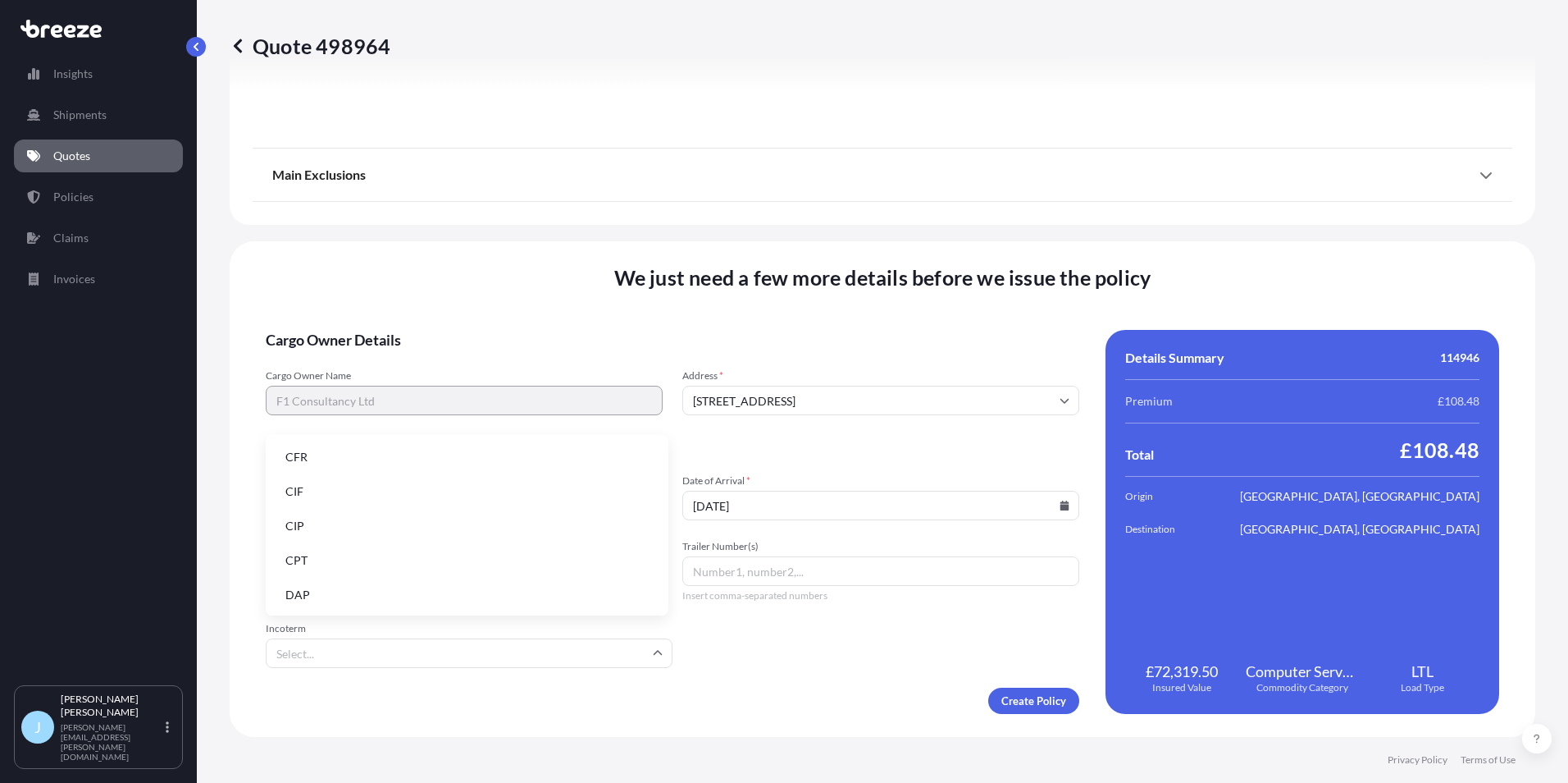
click at [412, 603] on li "DAP" at bounding box center [467, 595] width 389 height 32
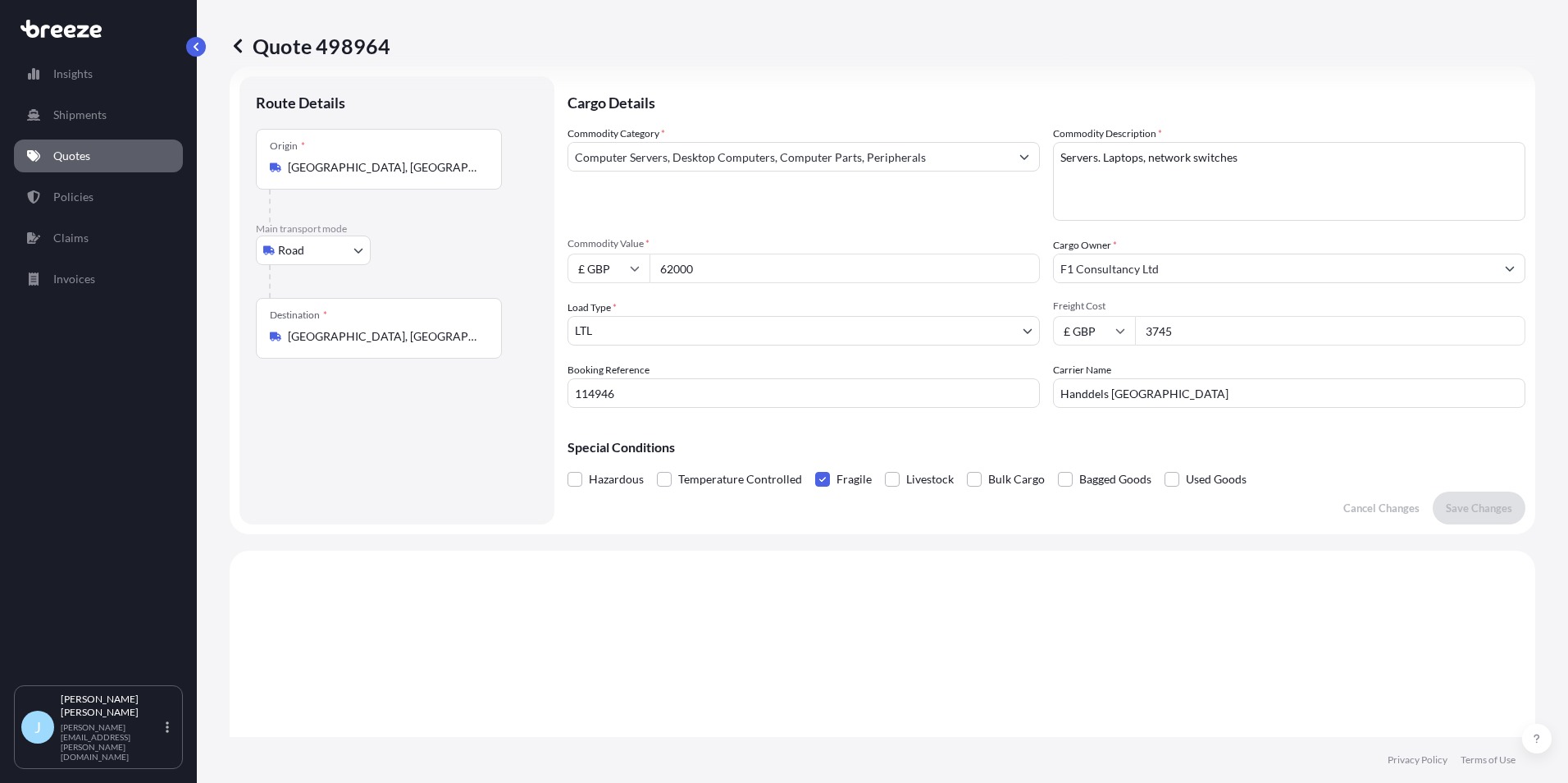
scroll to position [0, 0]
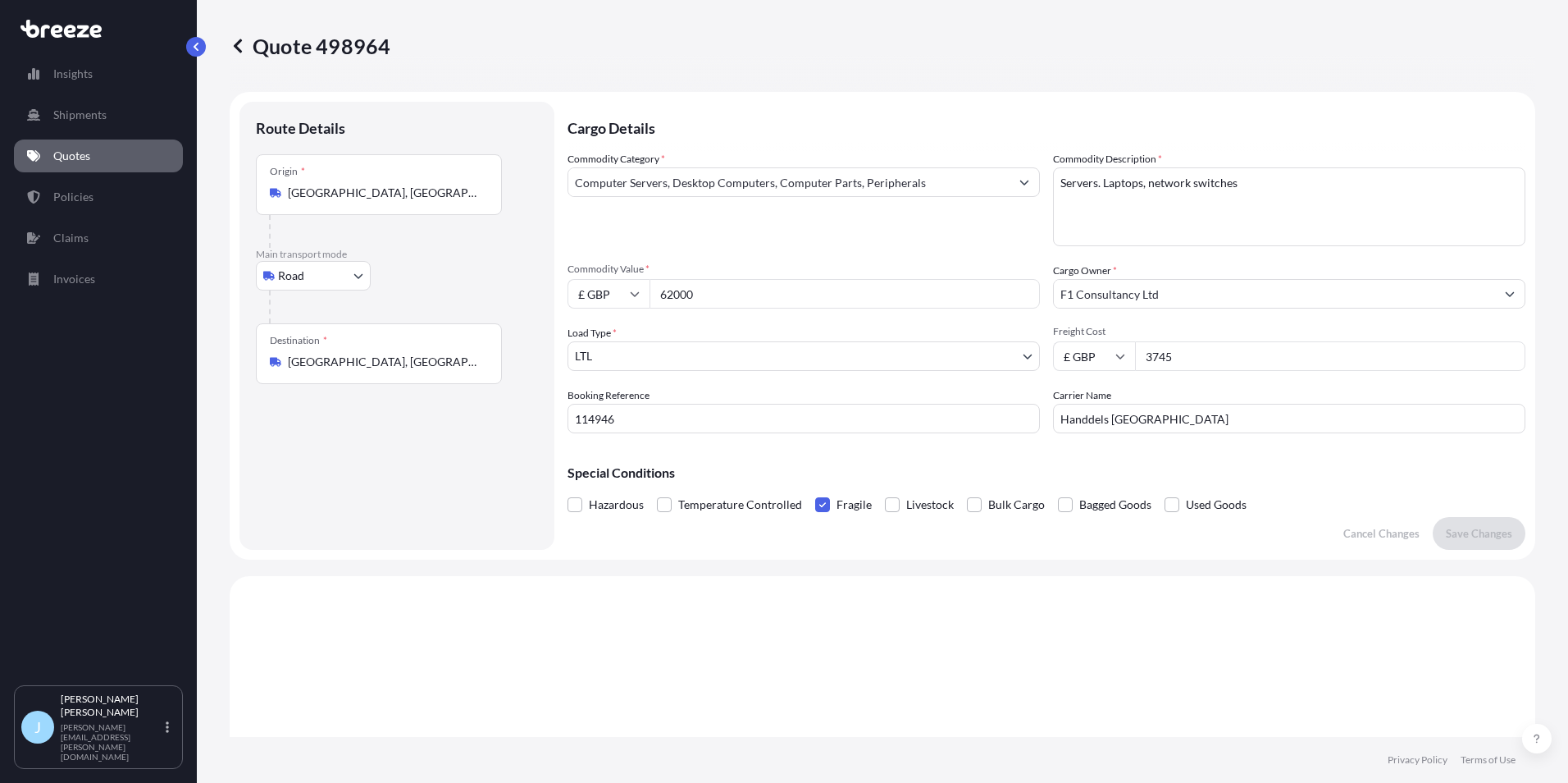
click at [684, 355] on body "Insights Shipments Quotes Policies Claims Invoices J [PERSON_NAME] [PERSON_NAME…" at bounding box center [784, 392] width 1568 height 783
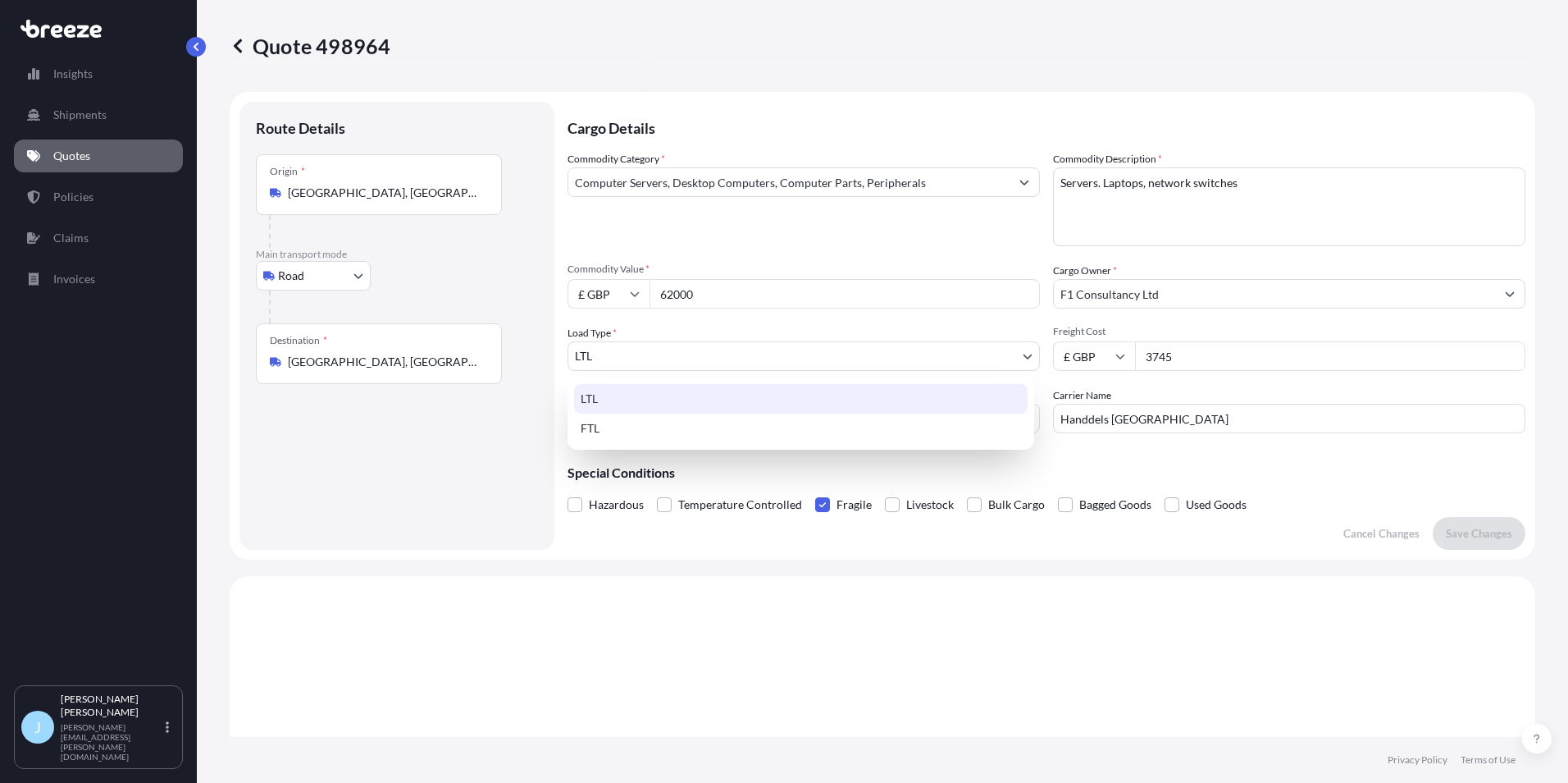
click at [652, 422] on div "FTL" at bounding box center [800, 428] width 454 height 30
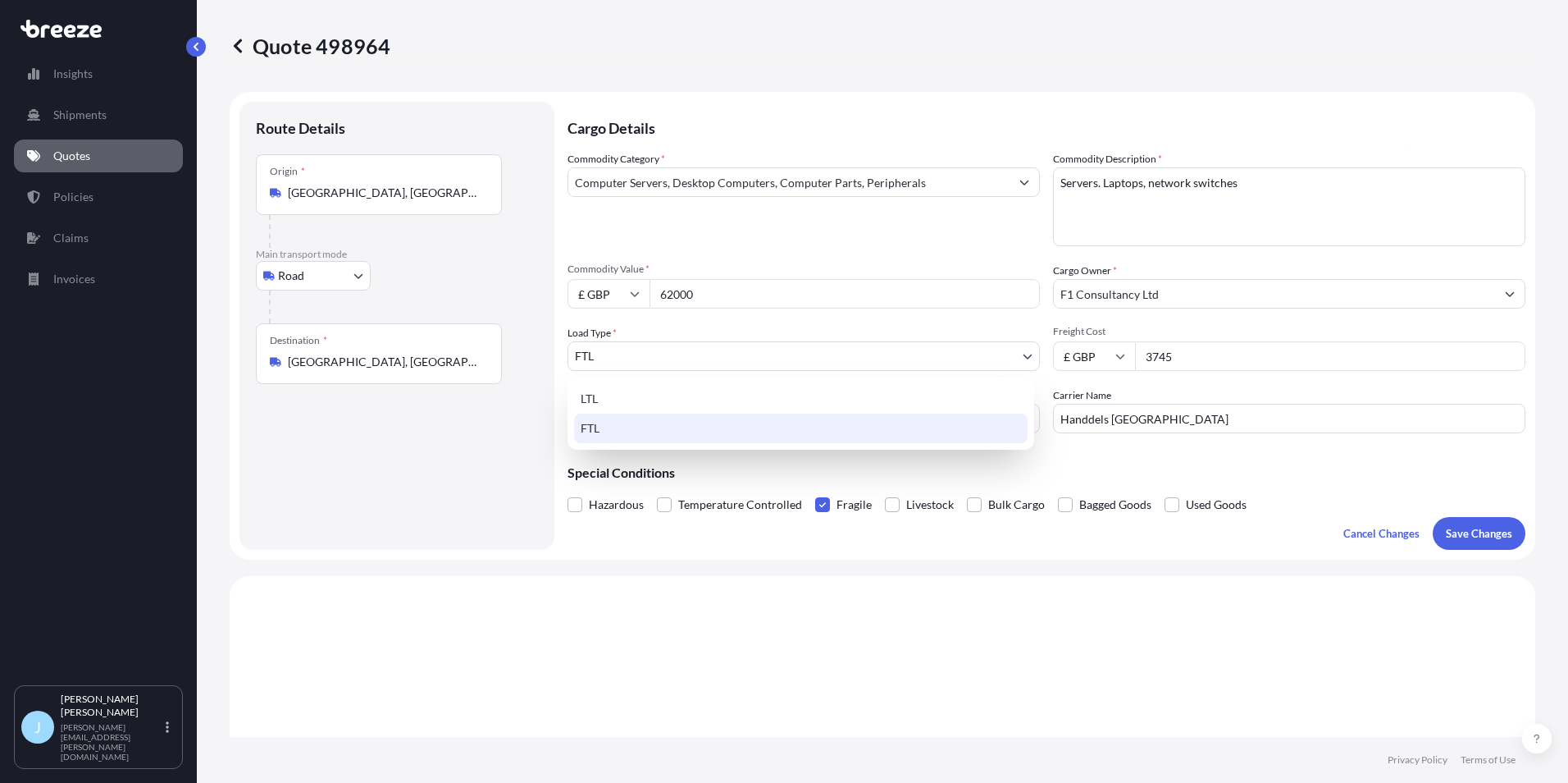
select select "2"
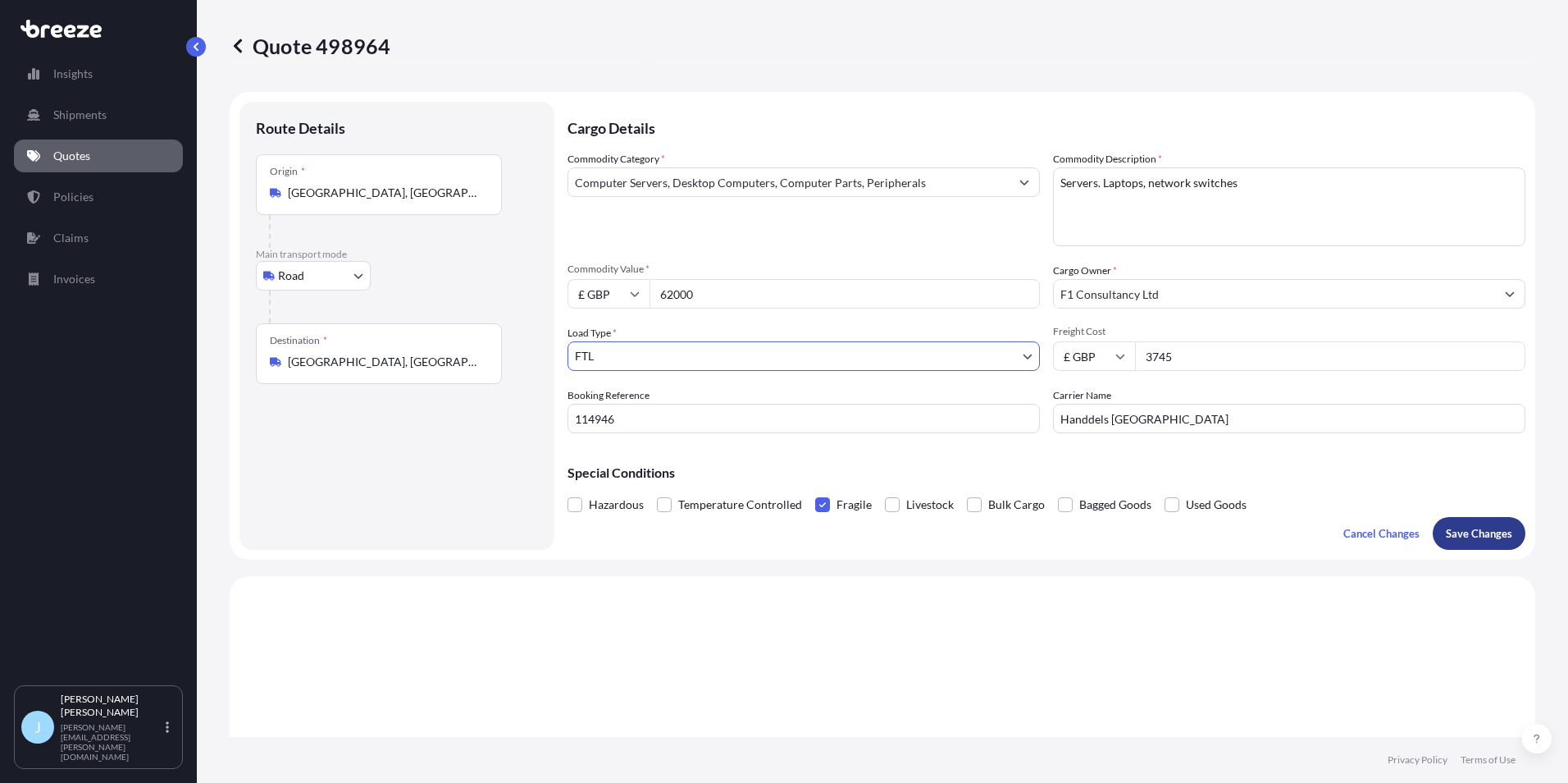
click at [1454, 524] on button "Save Changes" at bounding box center [1479, 533] width 93 height 33
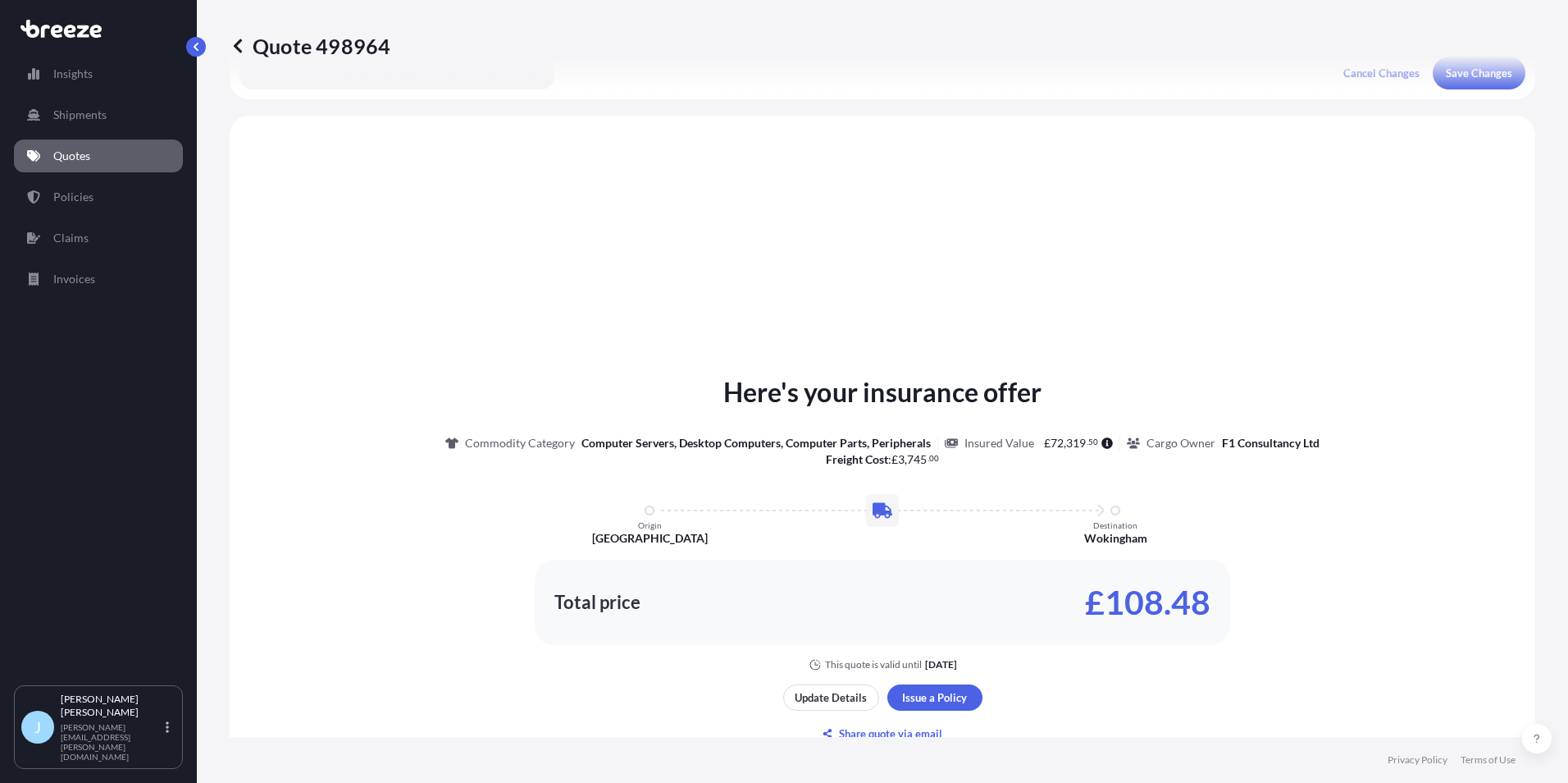
scroll to position [494, 0]
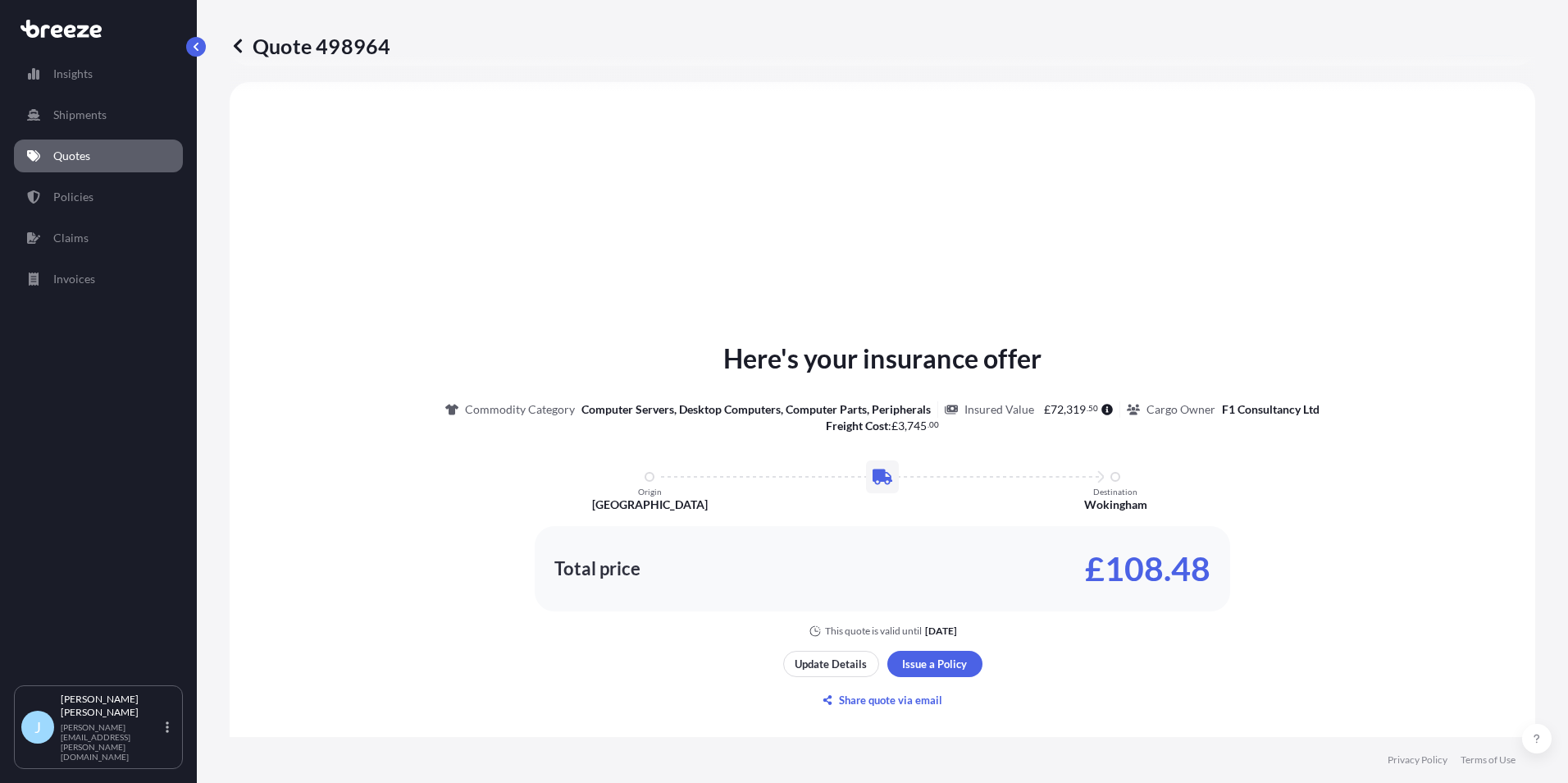
select select "Road"
select select "2"
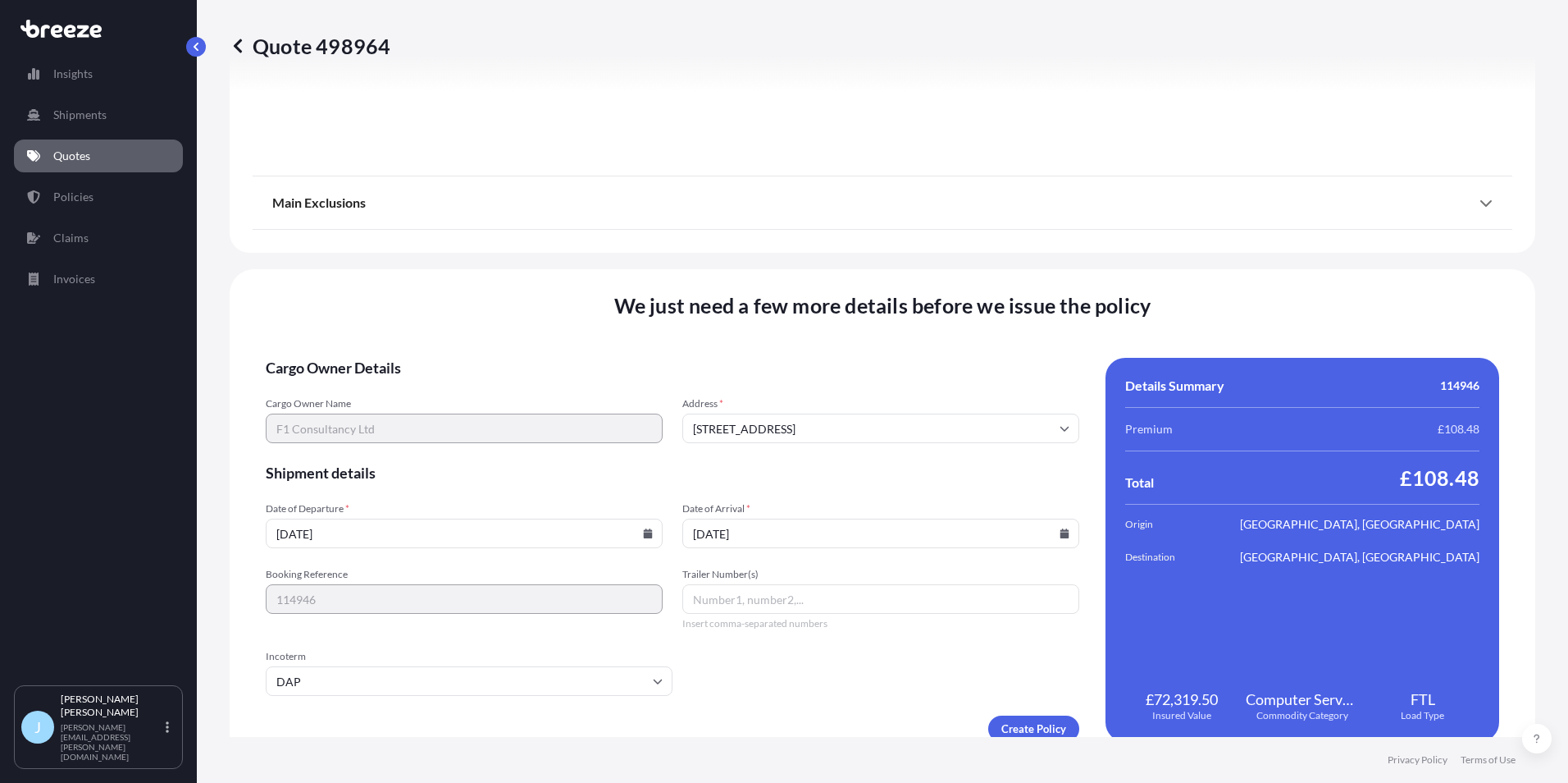
scroll to position [1822, 0]
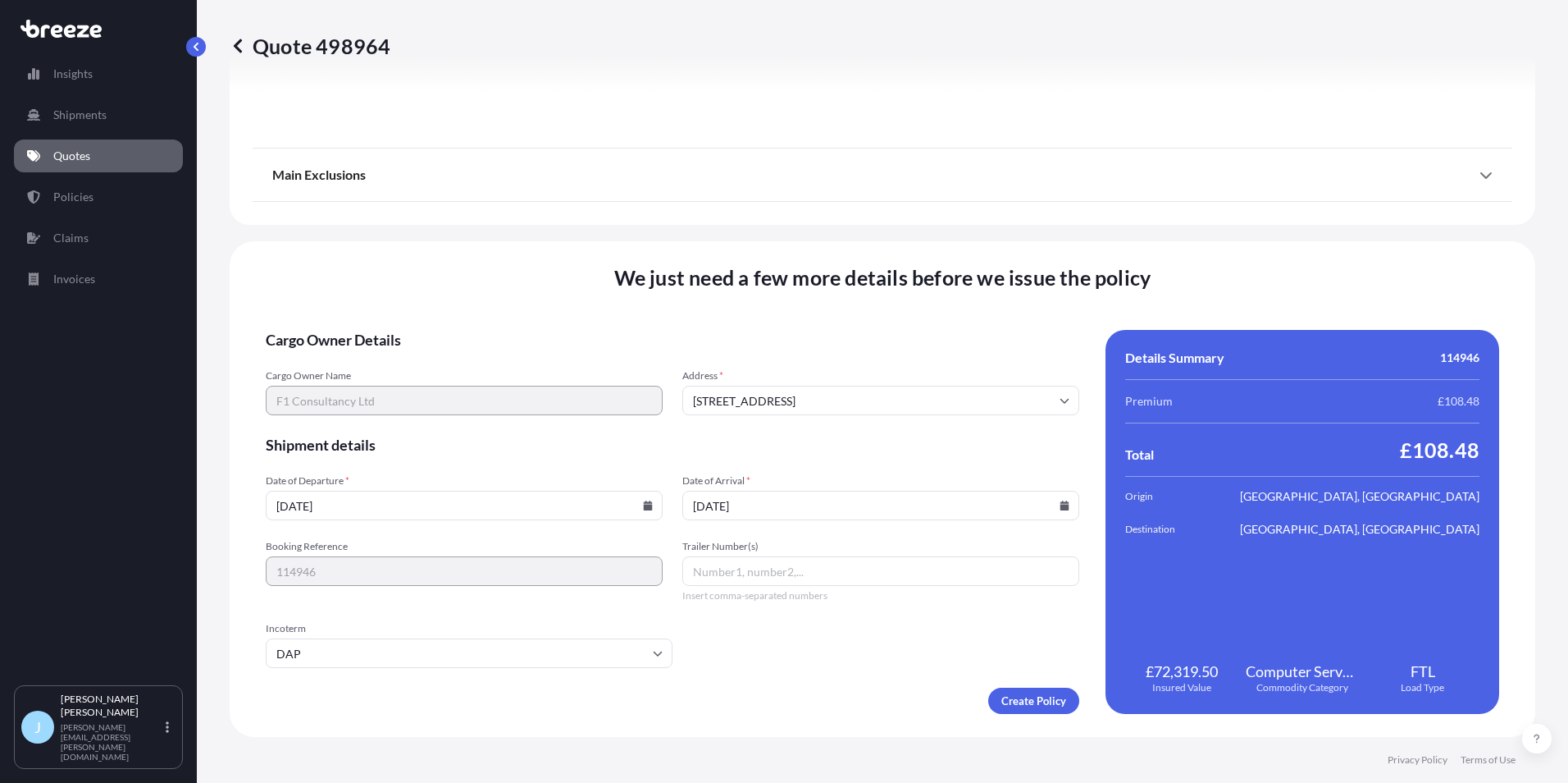
click at [643, 501] on icon at bounding box center [648, 505] width 10 height 10
click at [650, 502] on input "[DATE]" at bounding box center [464, 505] width 397 height 30
click at [654, 507] on input "[DATE]" at bounding box center [464, 505] width 397 height 30
click at [647, 507] on icon at bounding box center [648, 505] width 9 height 10
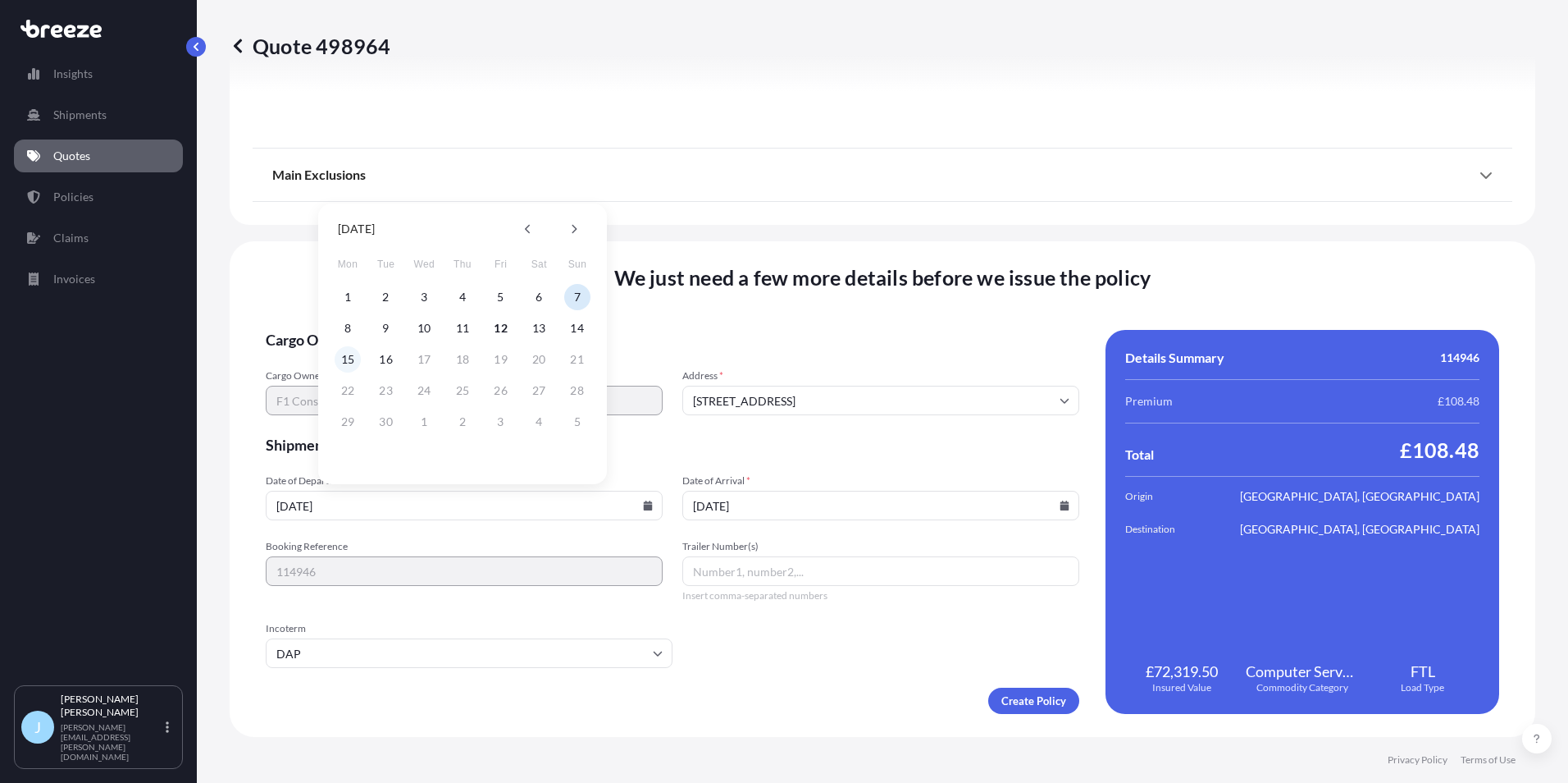
click at [349, 354] on button "15" at bounding box center [348, 359] width 27 height 27
type input "[DATE]"
click at [1057, 497] on input "[DATE]" at bounding box center [881, 505] width 397 height 30
click at [1059, 504] on icon at bounding box center [1064, 505] width 10 height 10
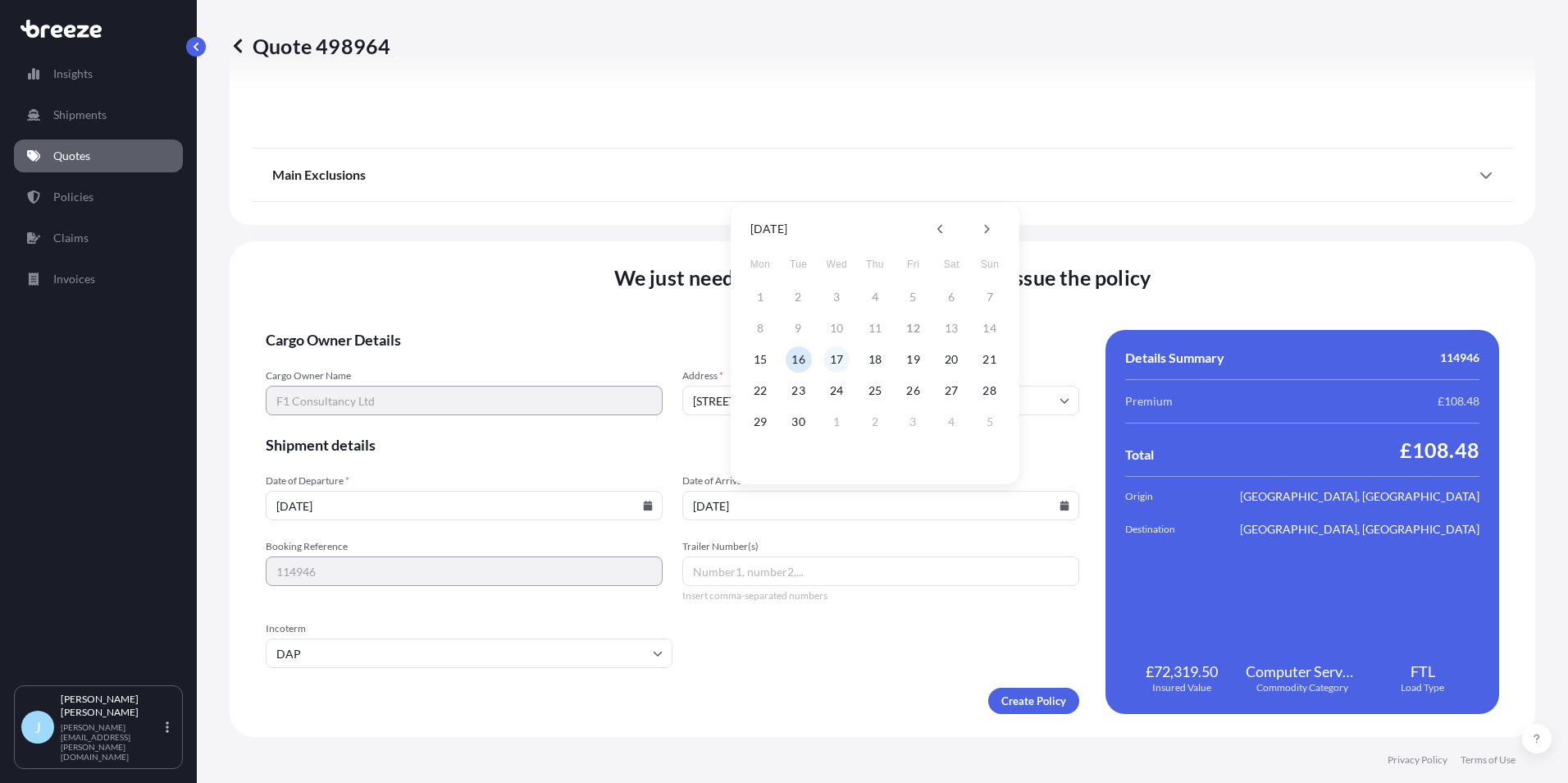
click at [837, 364] on button "17" at bounding box center [836, 359] width 27 height 27
type input "[DATE]"
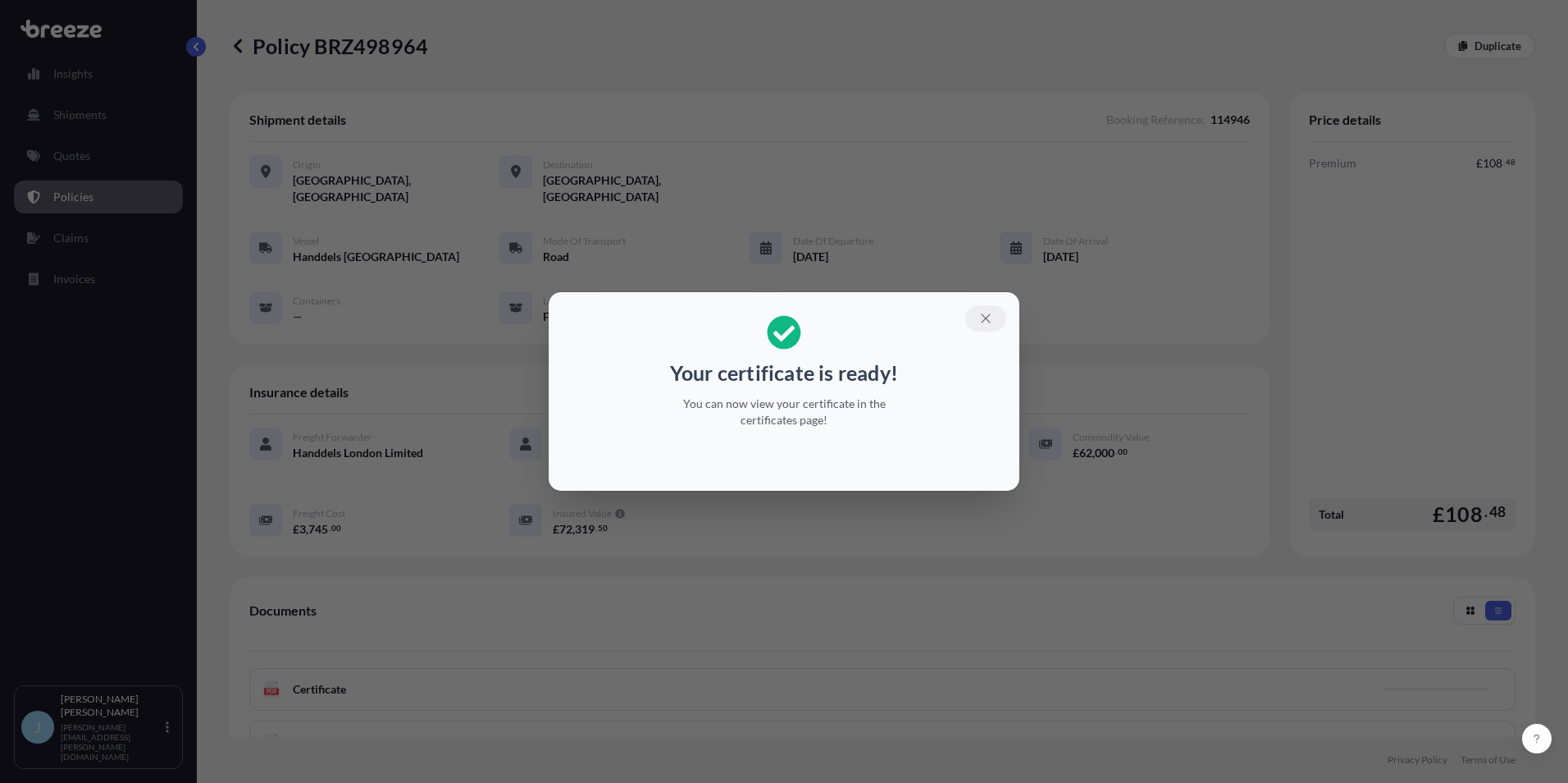
click at [1002, 317] on button "button" at bounding box center [986, 318] width 41 height 27
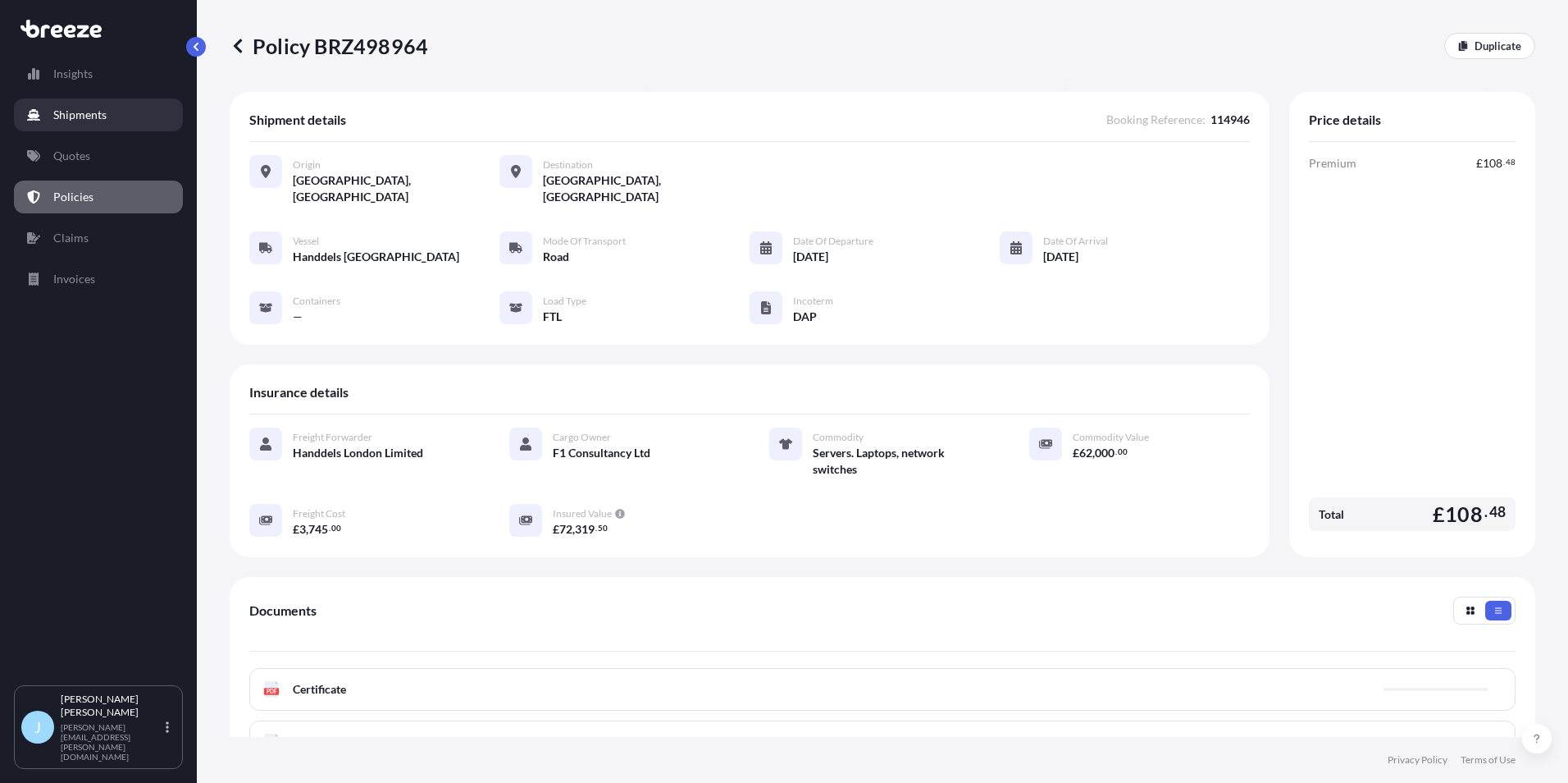
click at [98, 87] on link "Insights" at bounding box center [98, 73] width 169 height 33
select select "2025"
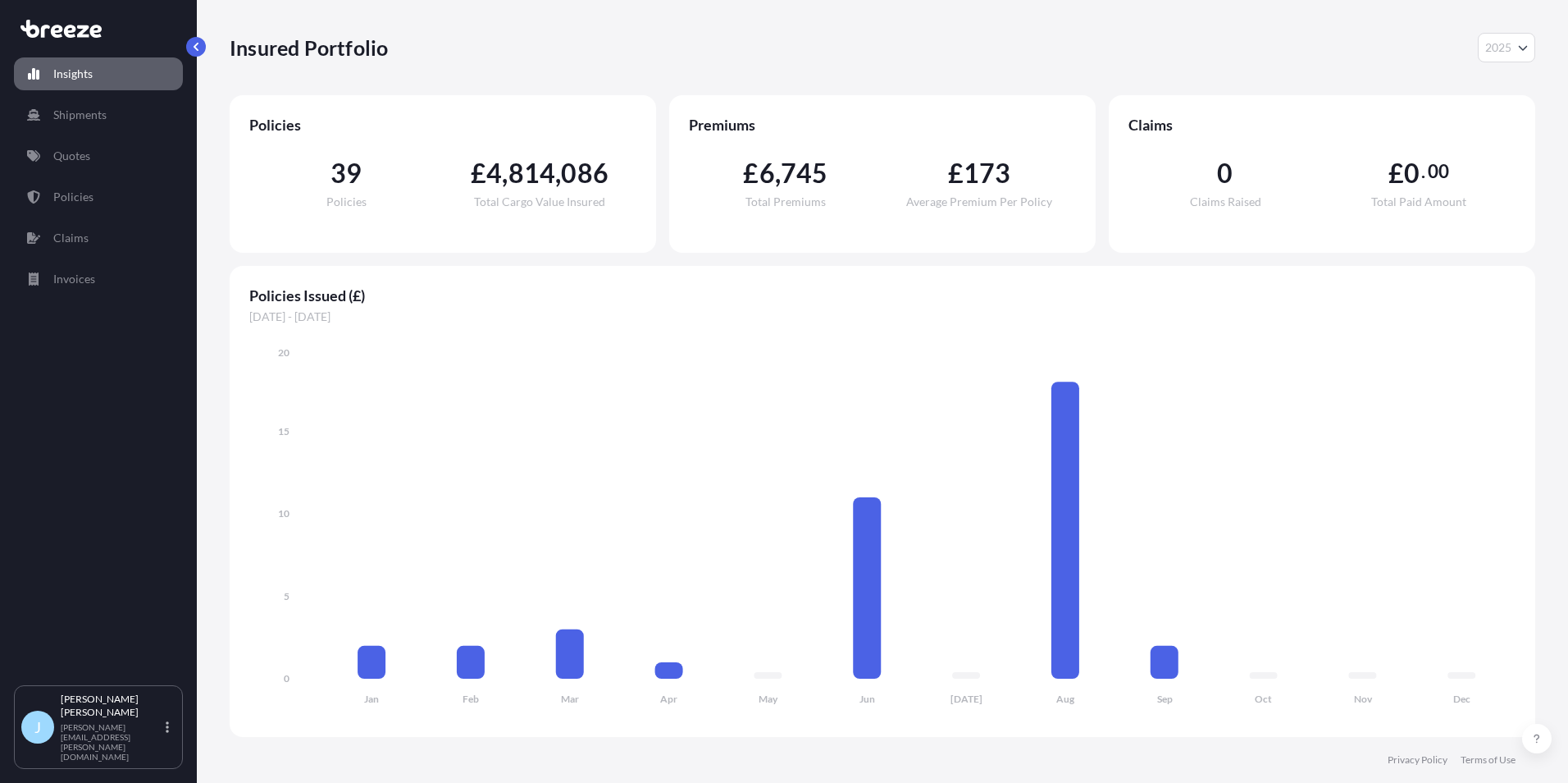
click at [542, 171] on span "814" at bounding box center [533, 173] width 47 height 27
click at [113, 118] on link "Shipments" at bounding box center [98, 115] width 169 height 33
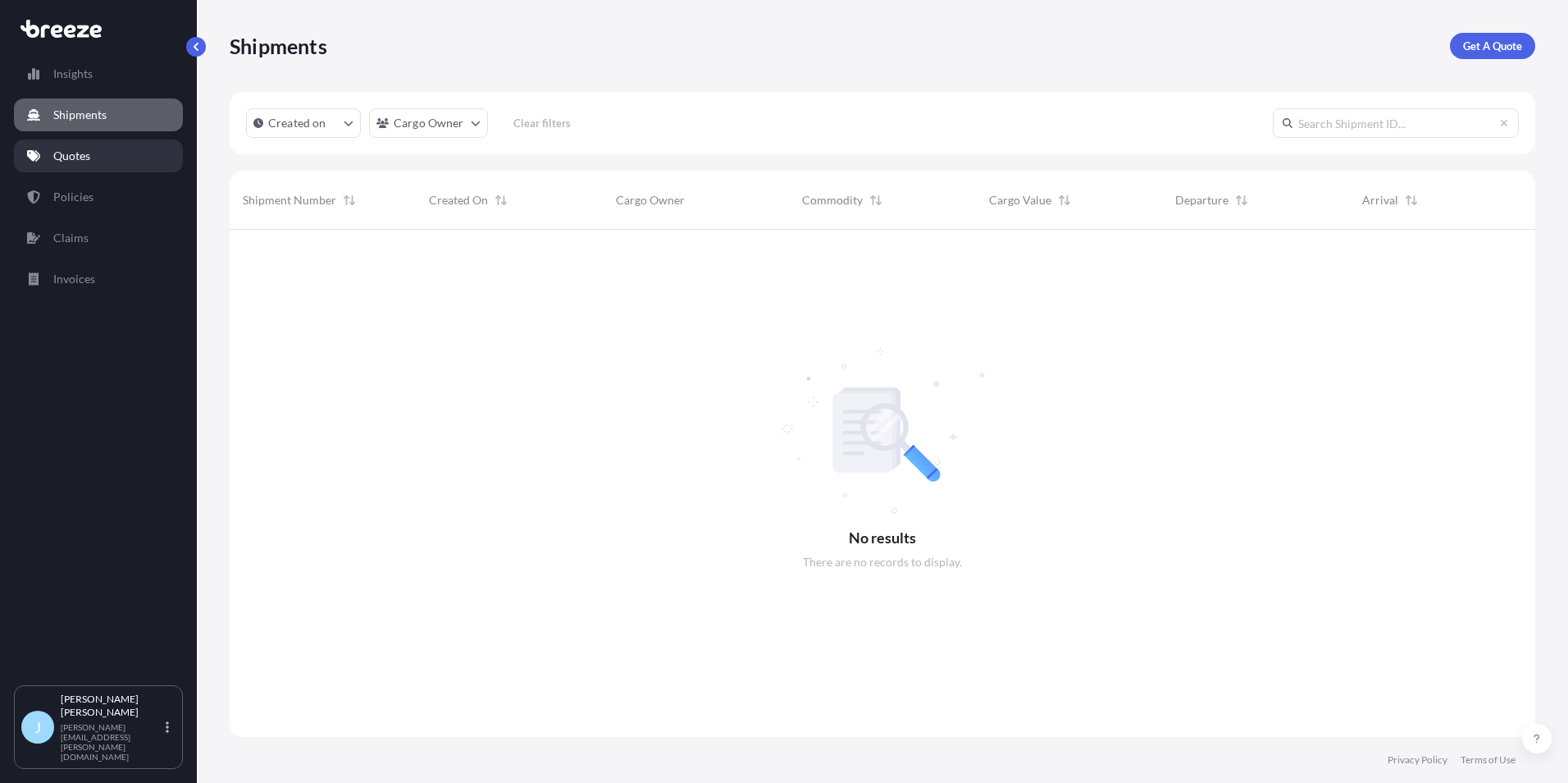
scroll to position [554, 1293]
click at [106, 164] on link "Quotes" at bounding box center [98, 155] width 169 height 33
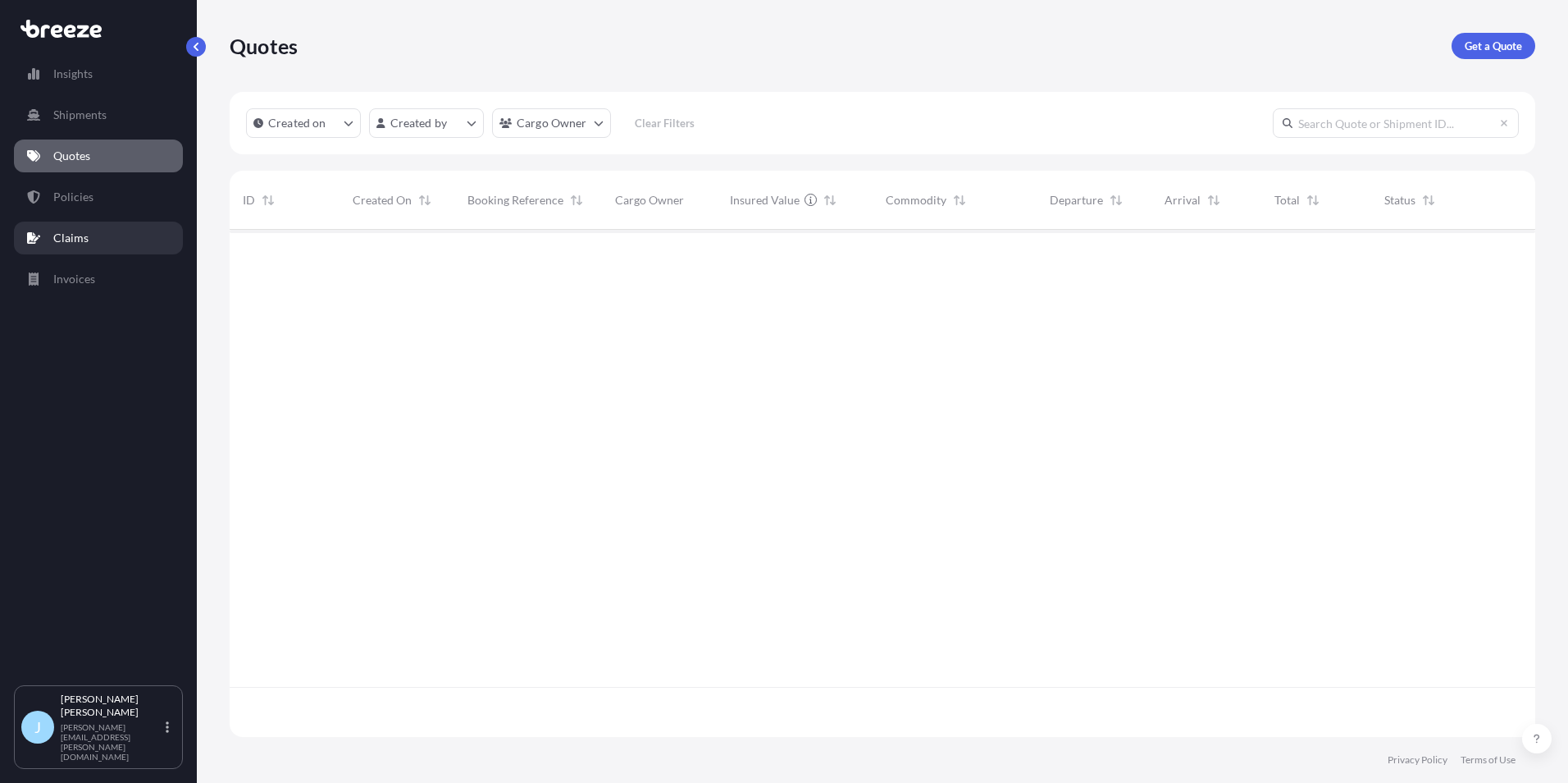
scroll to position [504, 1293]
click at [107, 263] on link "Invoices" at bounding box center [98, 279] width 169 height 33
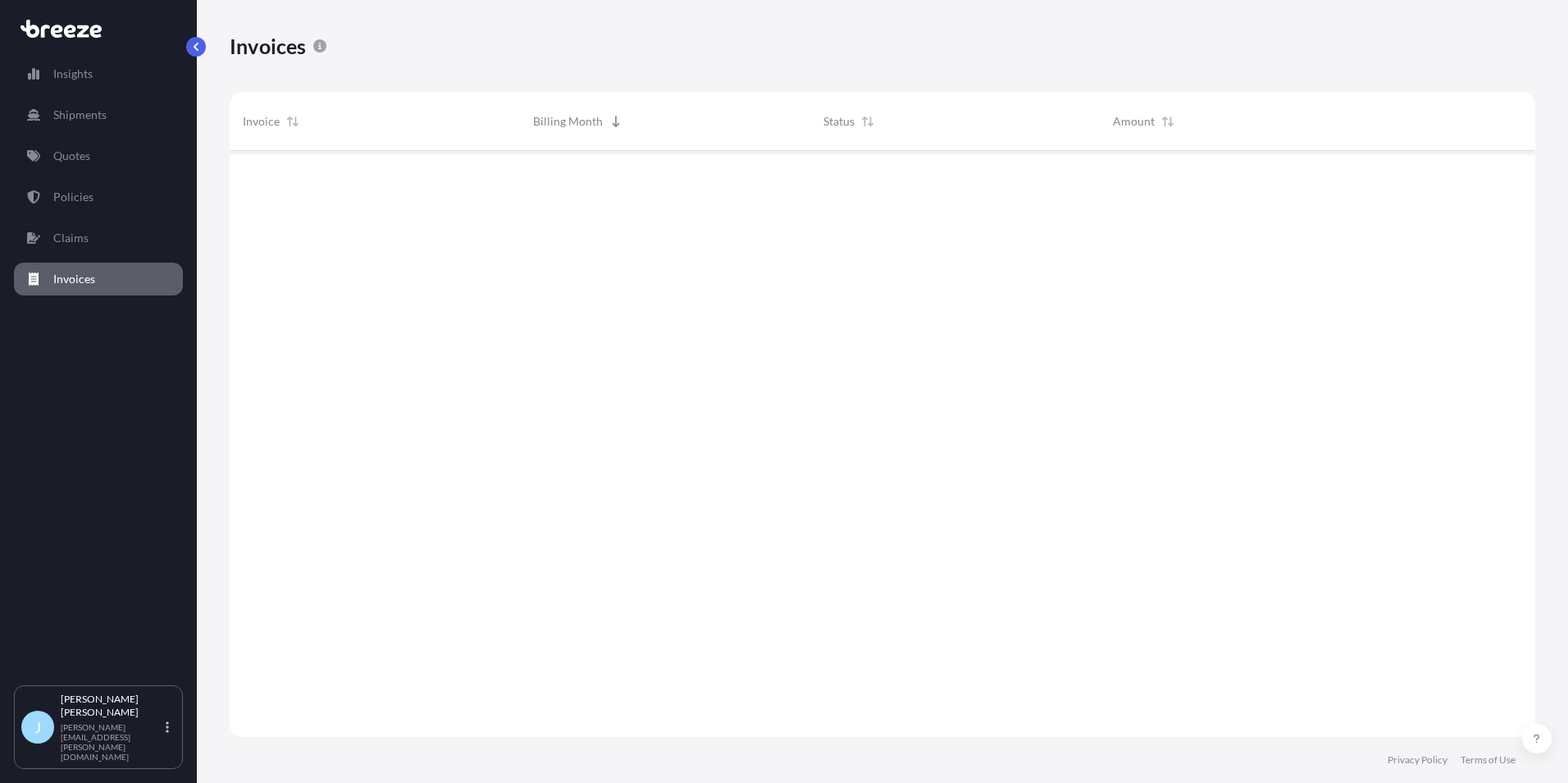
scroll to position [633, 1293]
click at [104, 239] on link "Claims" at bounding box center [98, 237] width 169 height 33
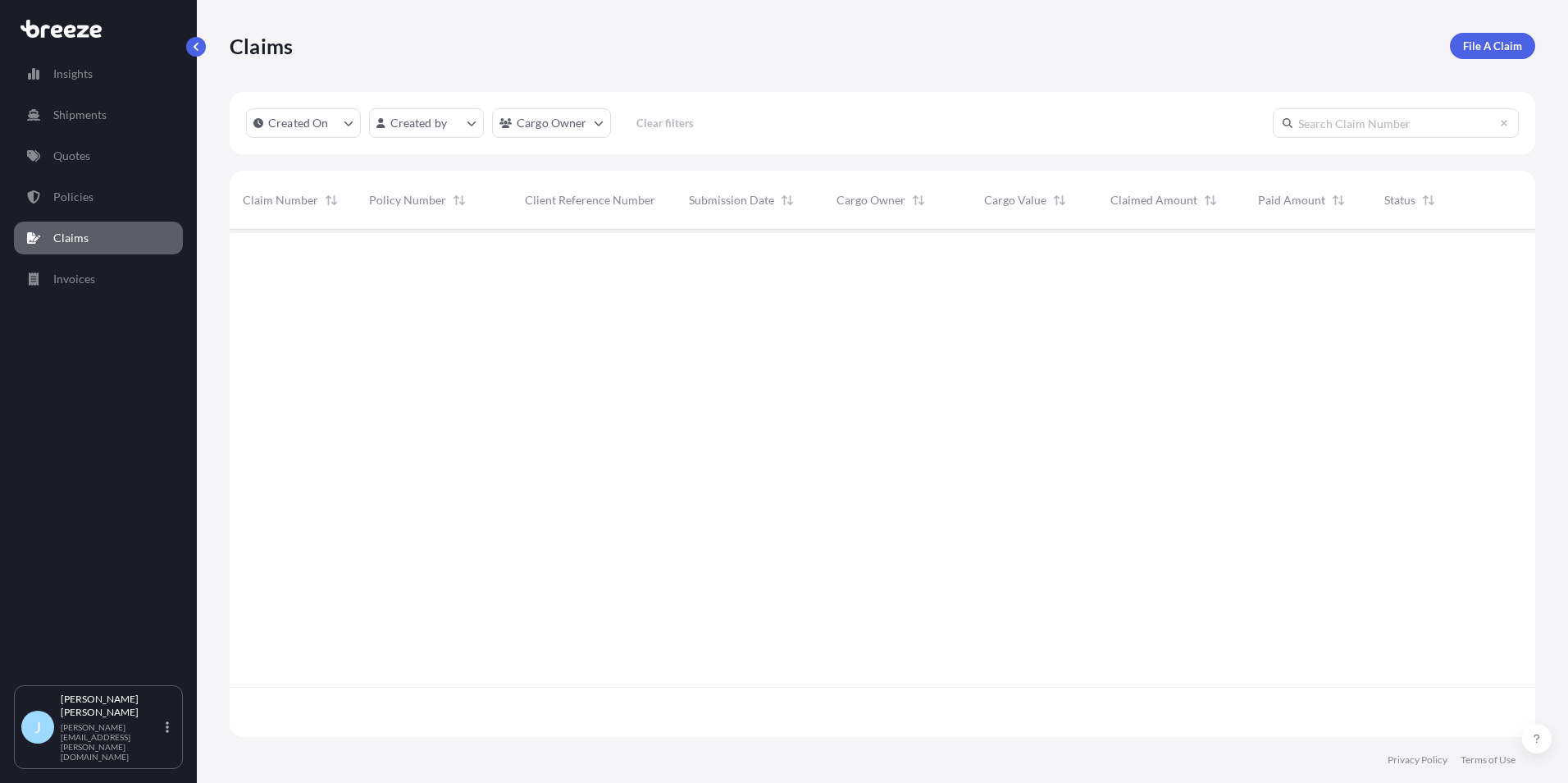
scroll to position [554, 1293]
click at [129, 272] on link "Invoices" at bounding box center [98, 279] width 169 height 33
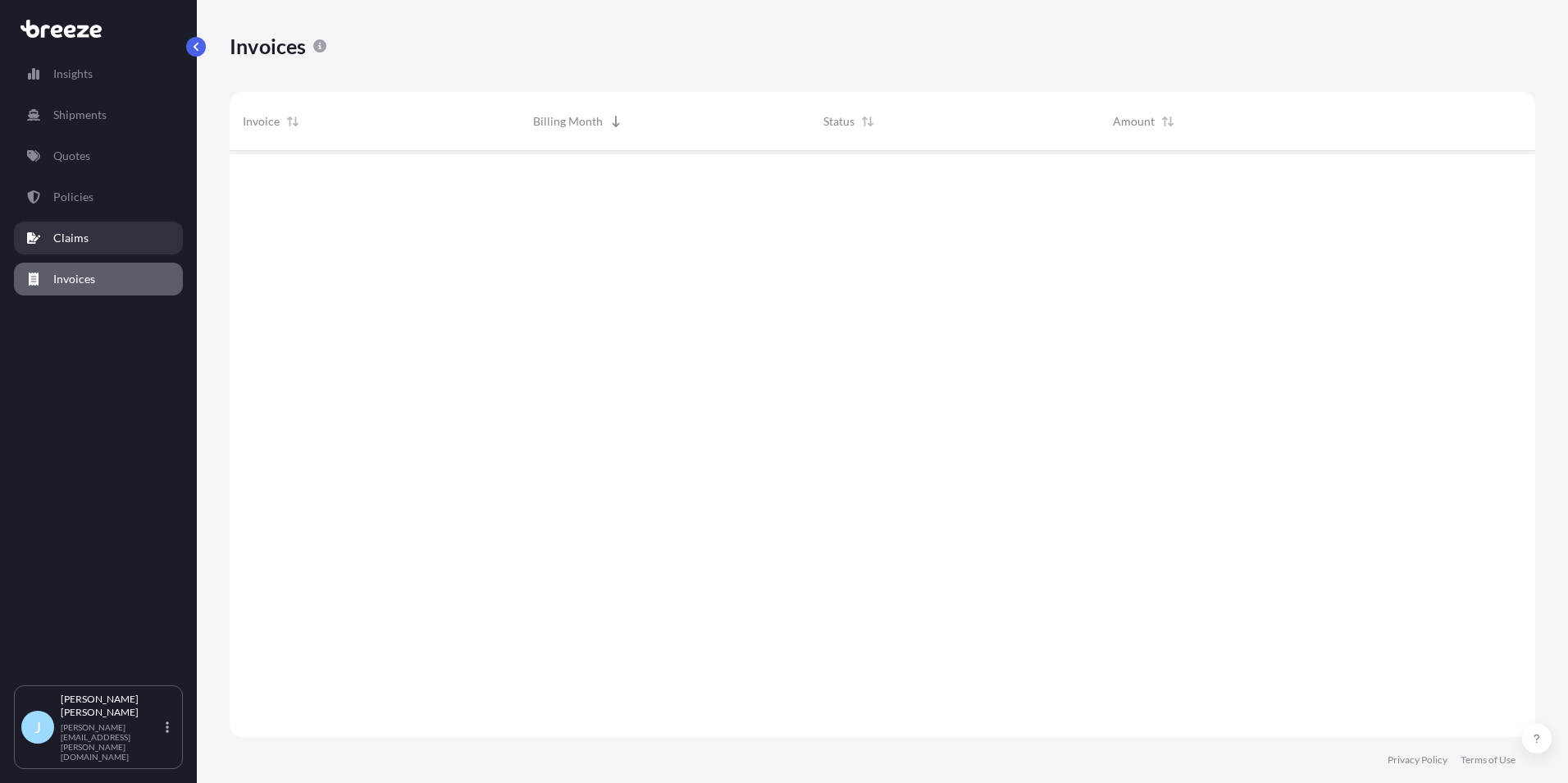
scroll to position [590, 1293]
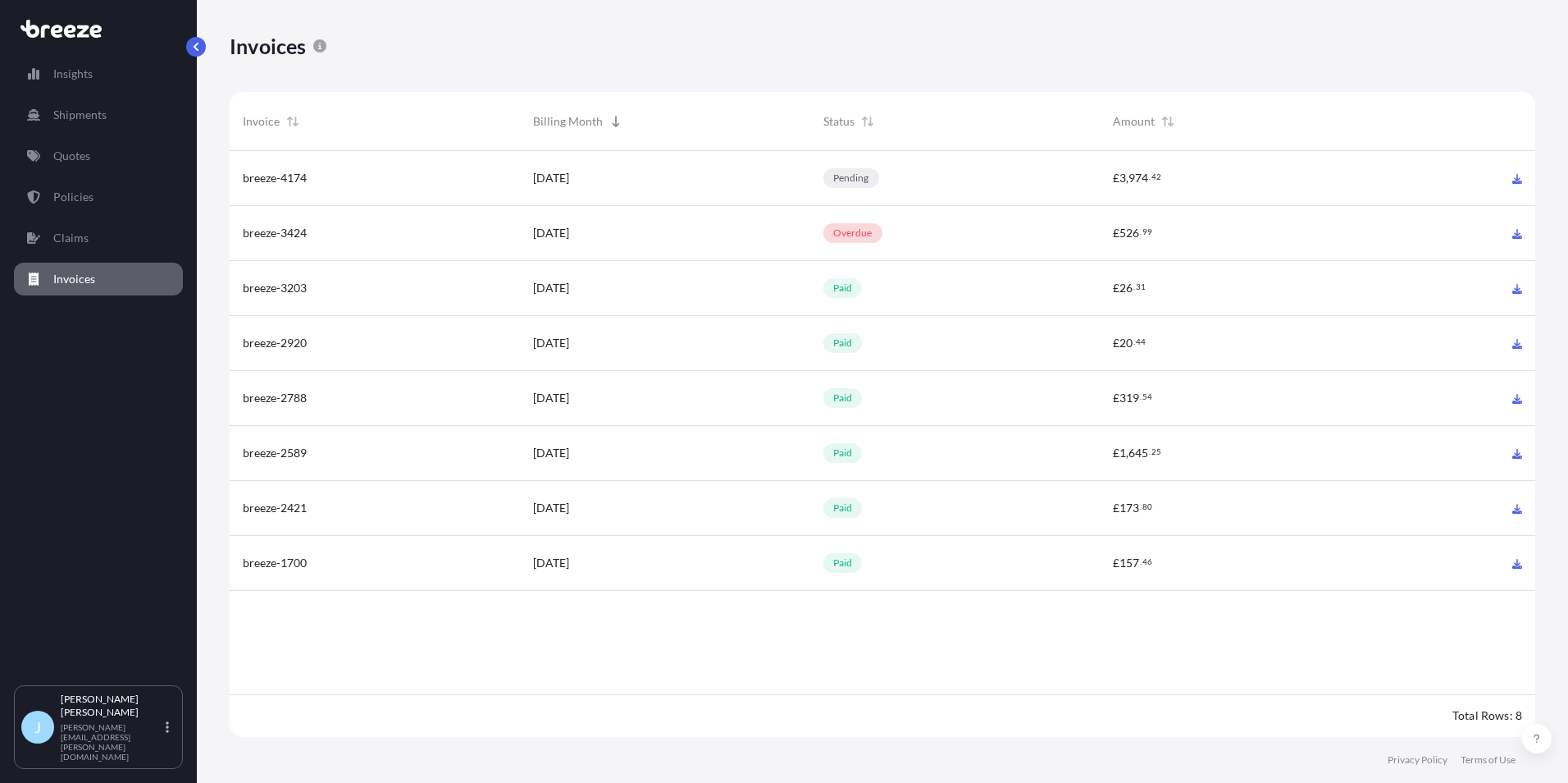
click at [793, 179] on div "[DATE]" at bounding box center [665, 178] width 264 height 17
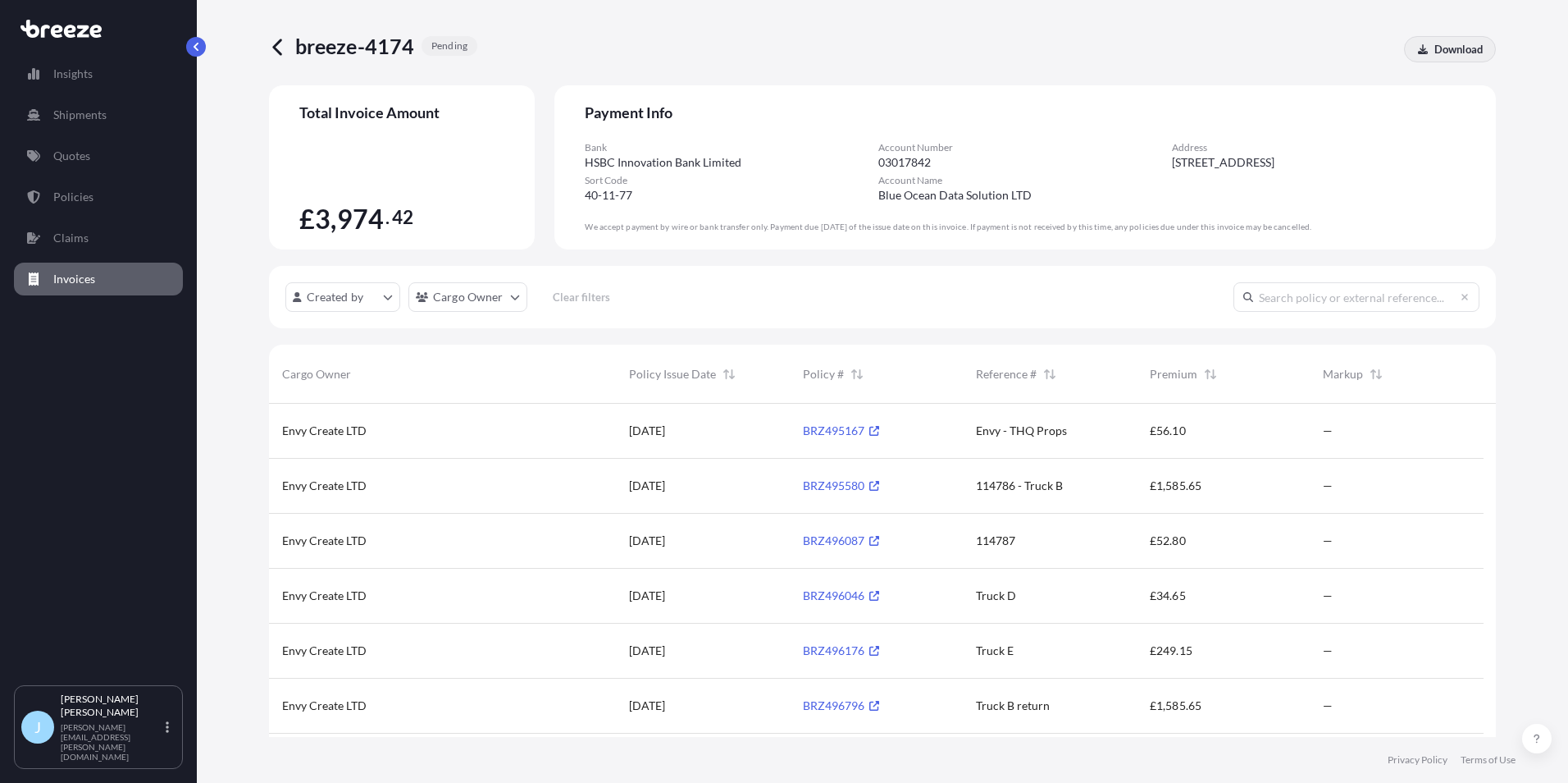
click at [1459, 44] on p "Download" at bounding box center [1458, 49] width 48 height 17
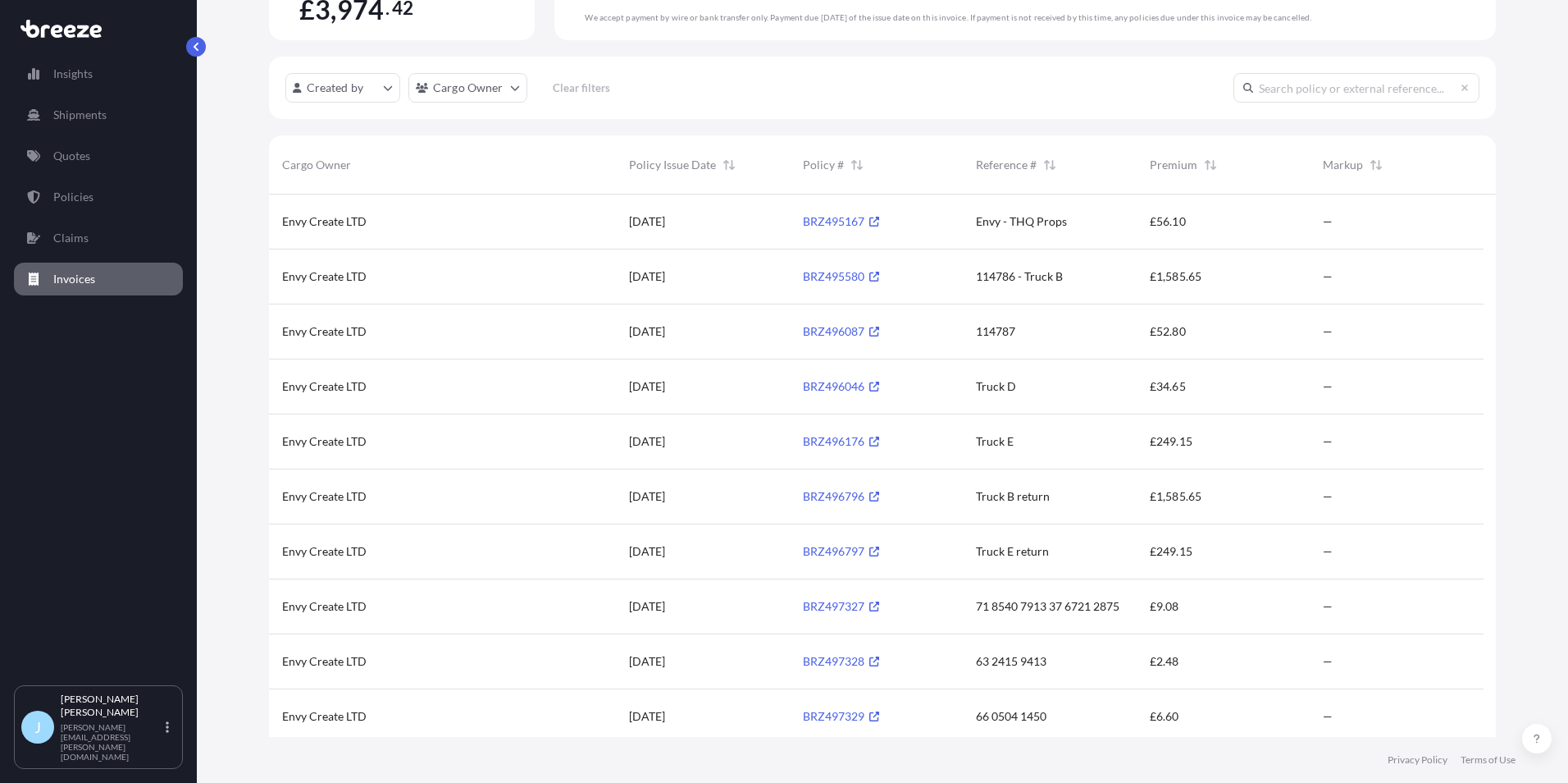
scroll to position [219, 0]
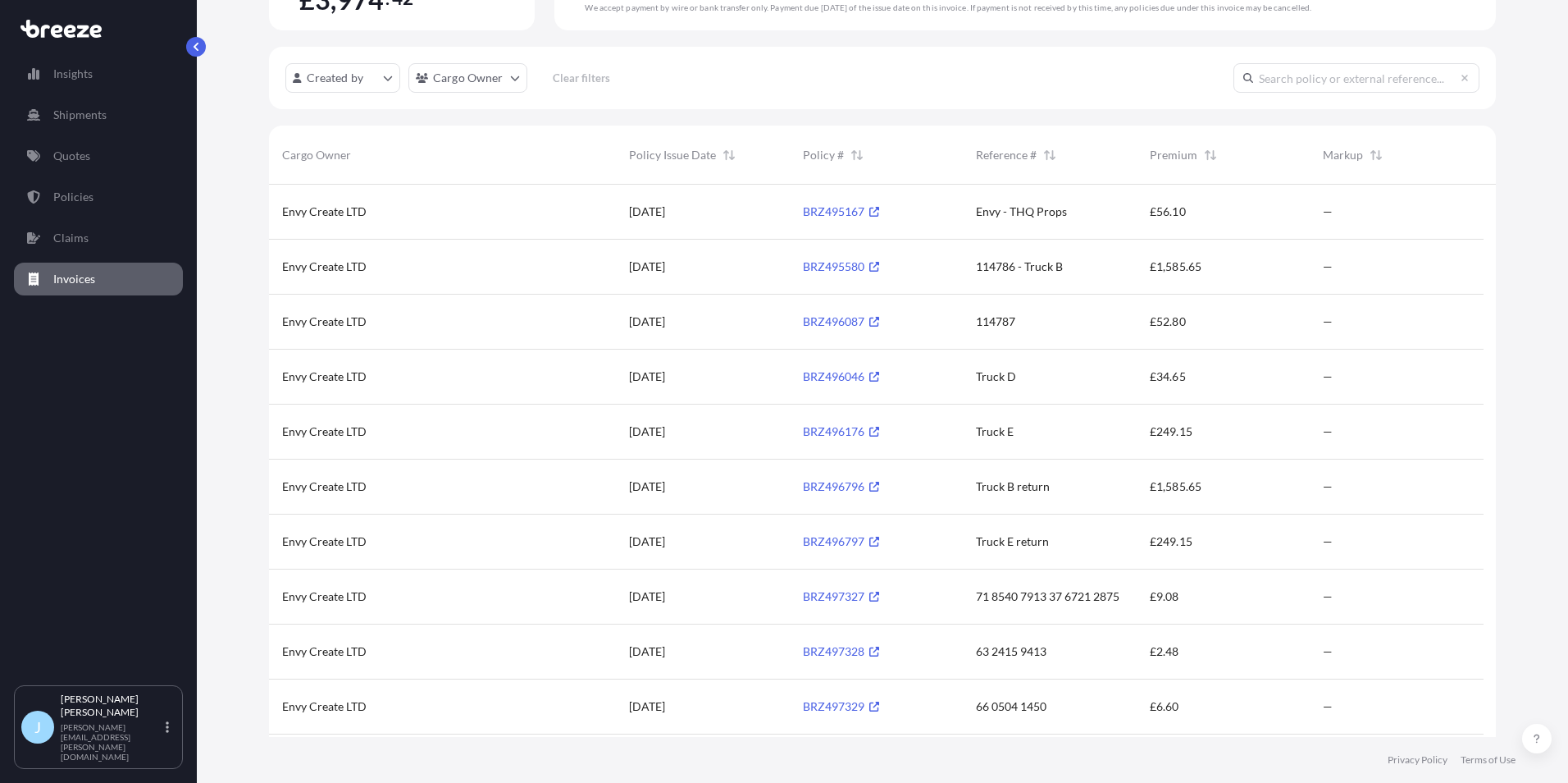
click at [820, 318] on link "BRZ496087" at bounding box center [841, 321] width 76 height 14
